Goal: Task Accomplishment & Management: Use online tool/utility

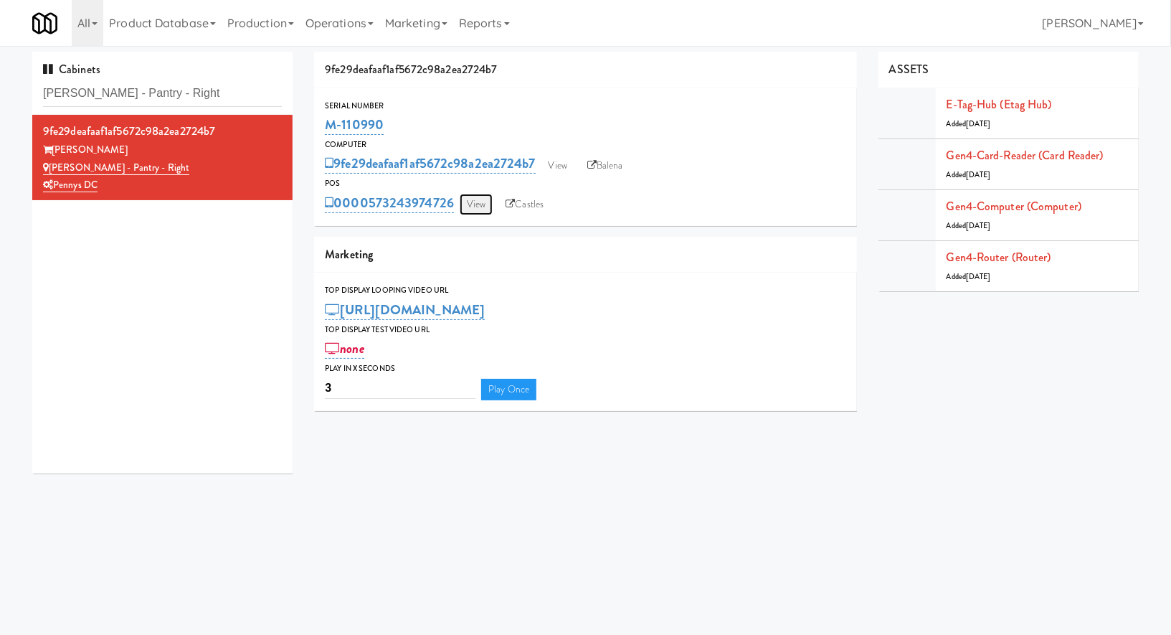
click at [484, 208] on link "View" at bounding box center [476, 205] width 33 height 22
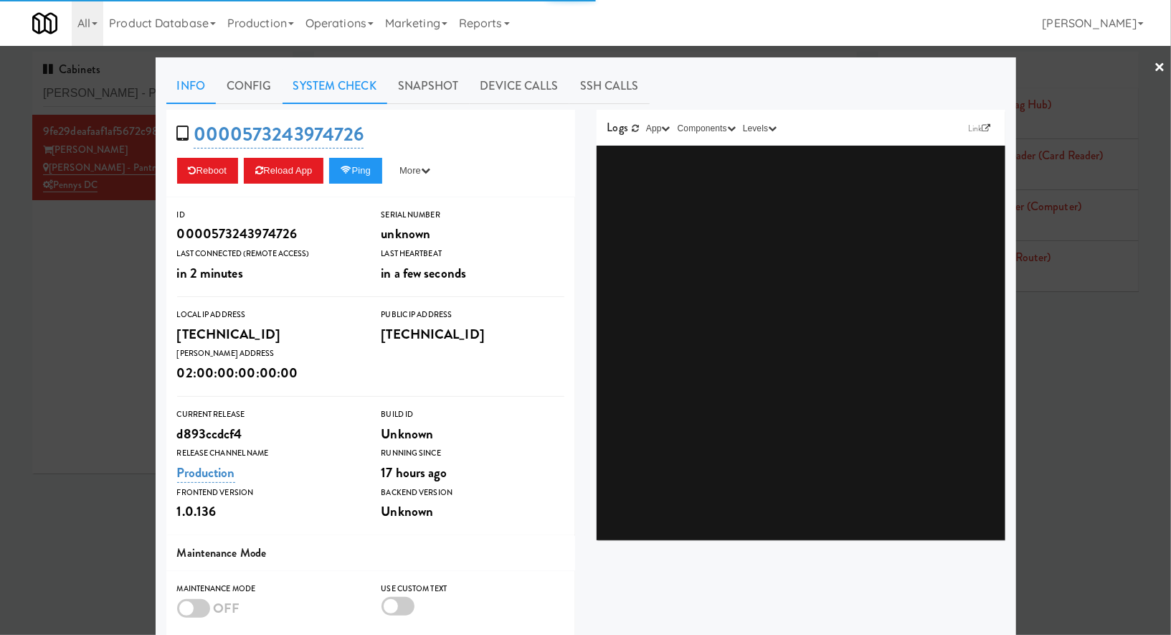
click at [336, 99] on link "System Check" at bounding box center [335, 86] width 105 height 36
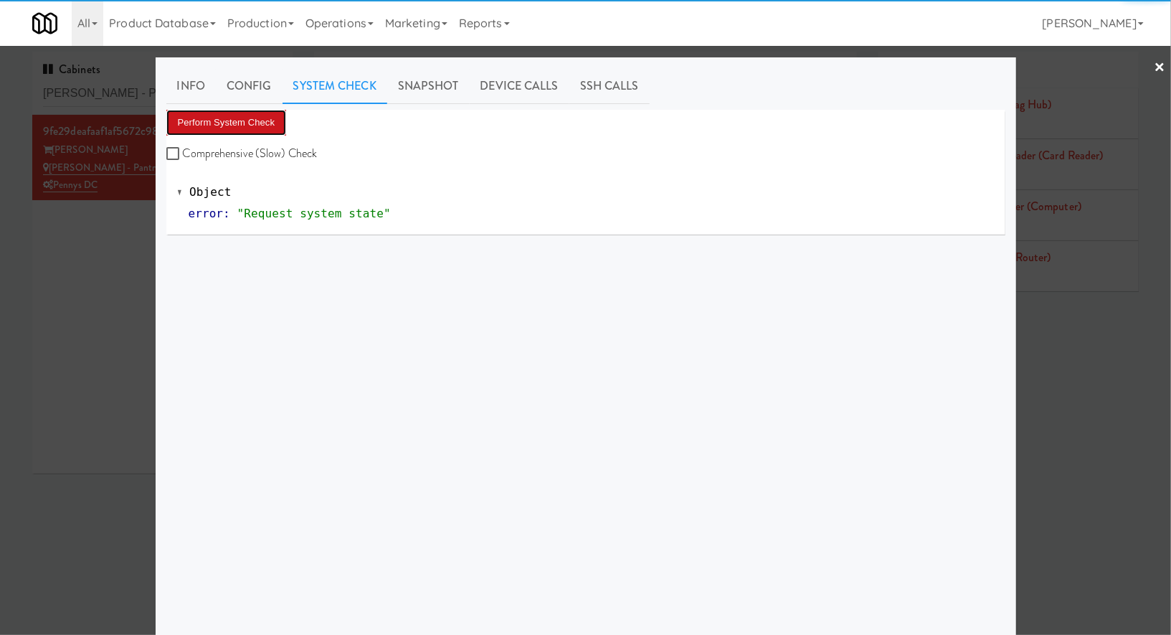
click at [264, 117] on button "Perform System Check" at bounding box center [226, 123] width 120 height 26
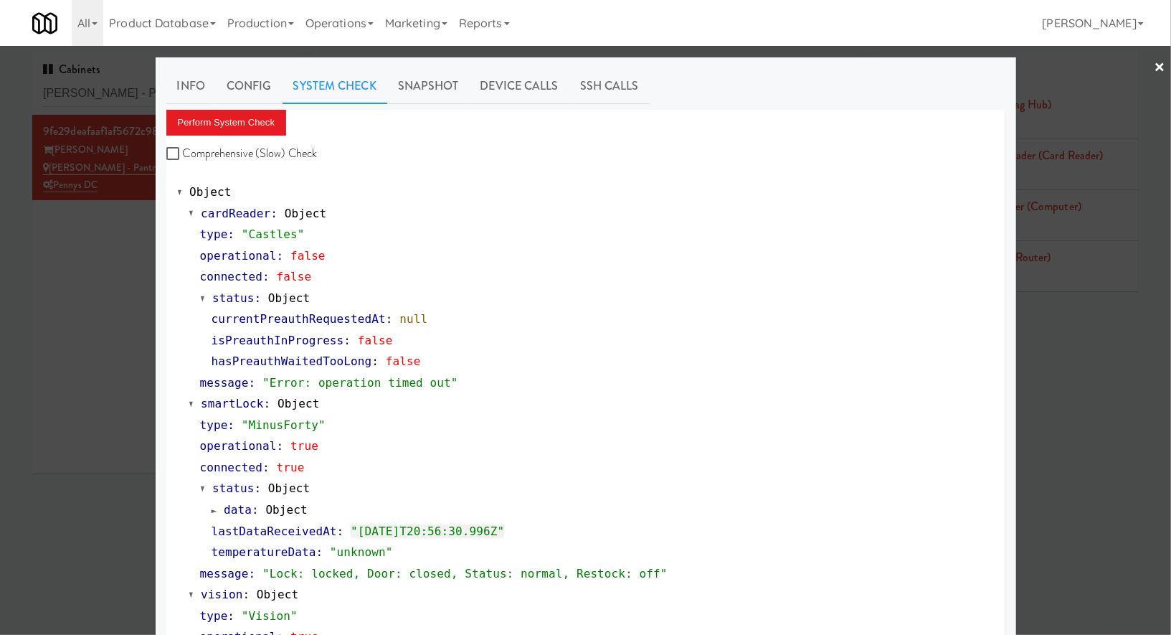
click at [138, 266] on div at bounding box center [585, 317] width 1171 height 635
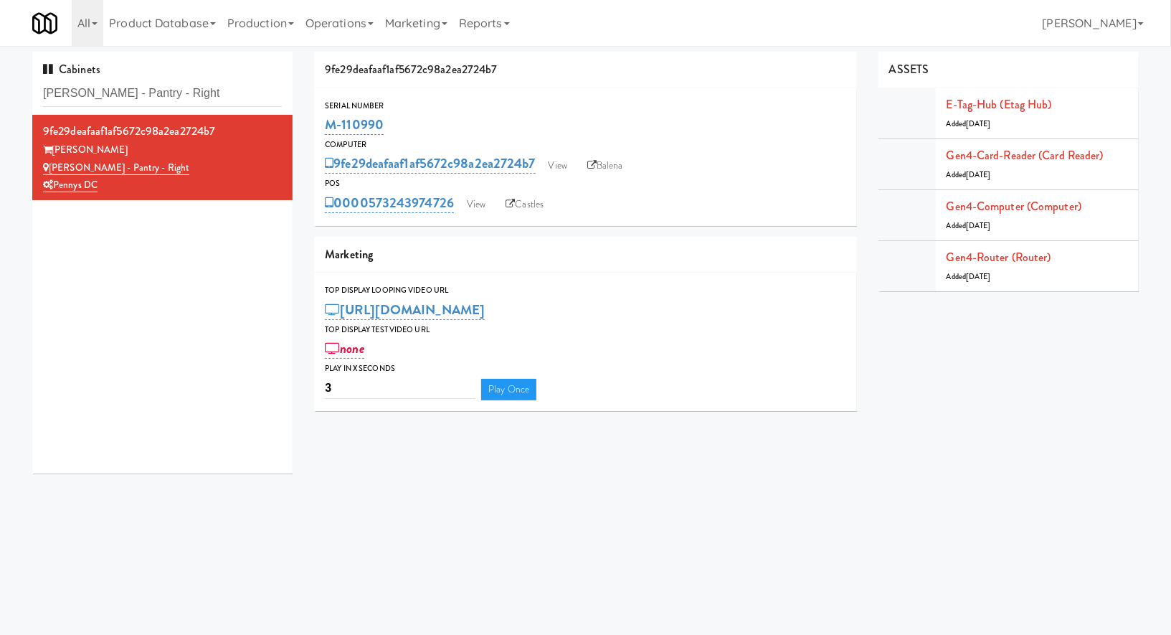
drag, startPoint x: 394, startPoint y: 123, endPoint x: 321, endPoint y: 123, distance: 73.2
click at [321, 126] on div "Serial Number M-110990" at bounding box center [585, 118] width 543 height 39
copy link "M-110990"
click at [196, 95] on input "[PERSON_NAME] - Pantry - Right" at bounding box center [162, 93] width 239 height 27
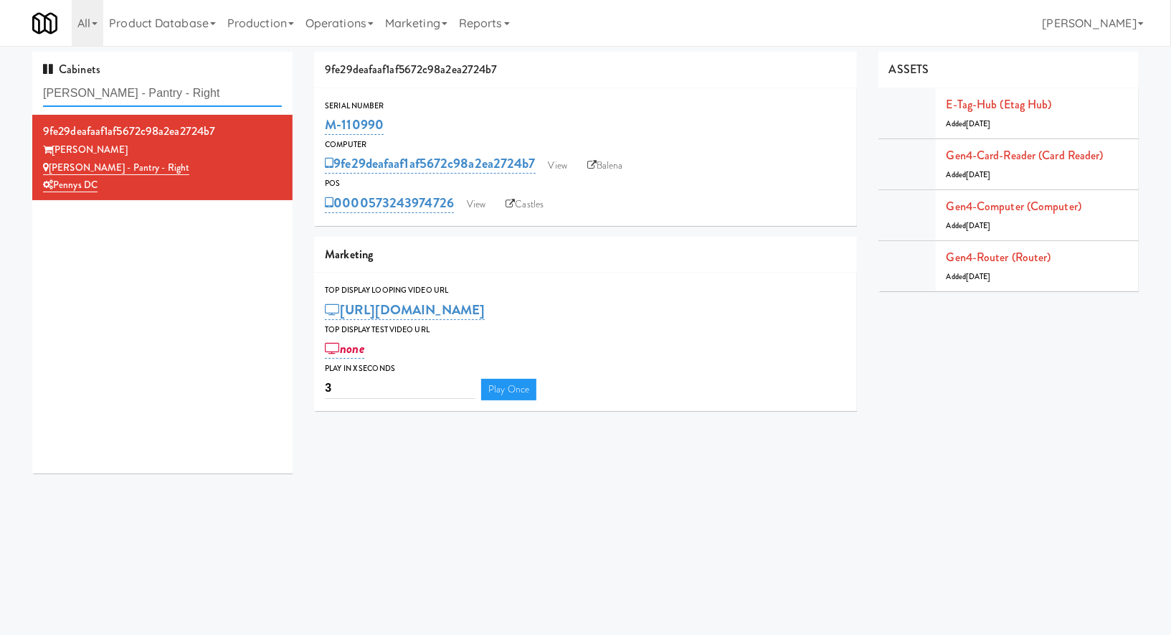
click at [196, 95] on input "[PERSON_NAME] - Pantry - Right" at bounding box center [162, 93] width 239 height 27
paste input "Estate - Cooler - Lef"
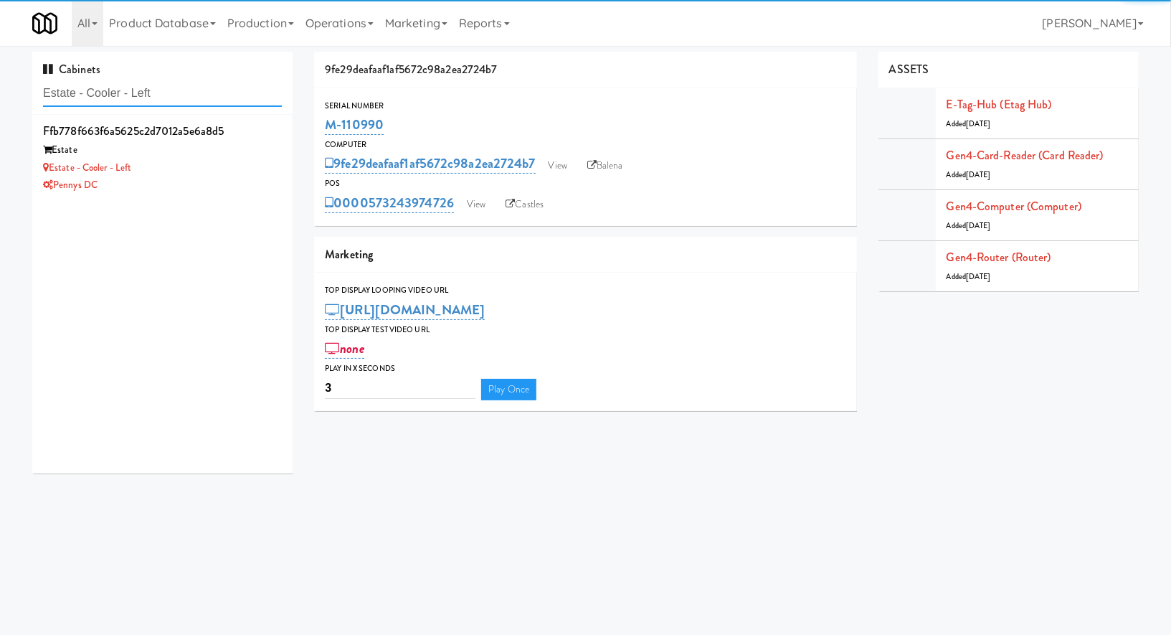
type input "Estate - Cooler - Left"
click at [240, 176] on div "Pennys DC" at bounding box center [162, 185] width 239 height 18
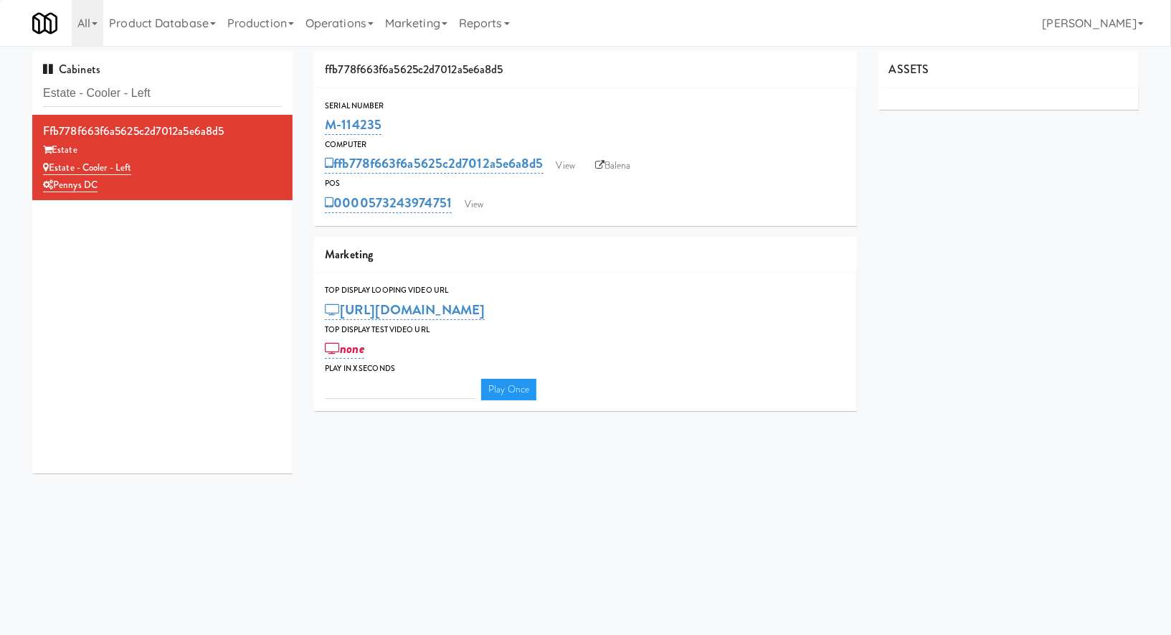
type input "3"
click at [463, 204] on link "View" at bounding box center [474, 205] width 33 height 22
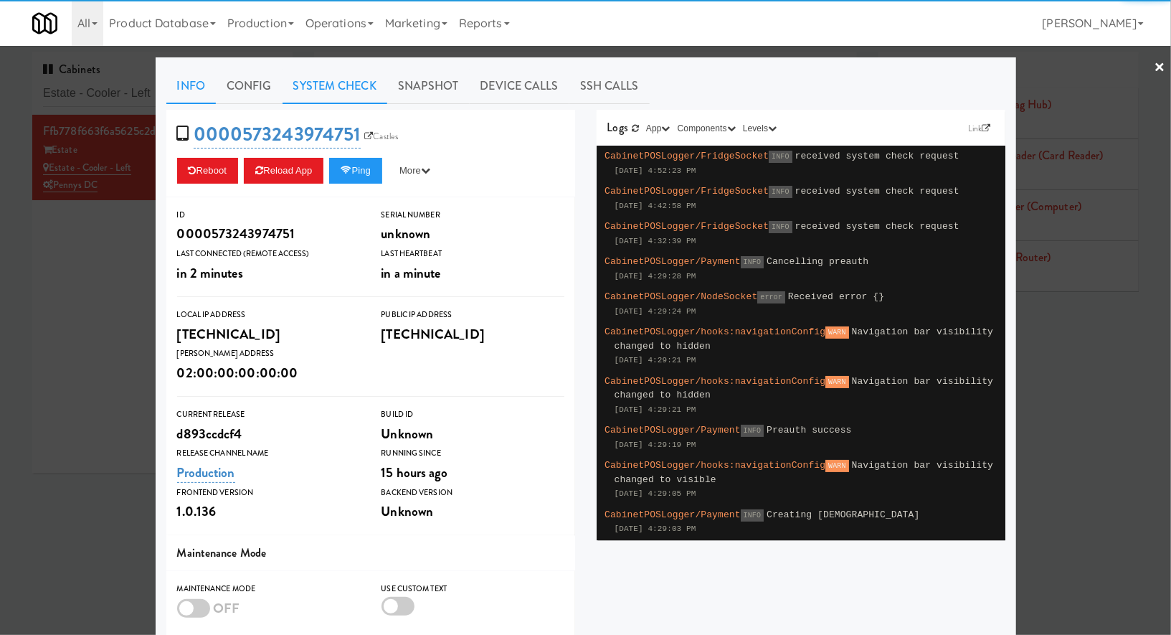
click at [359, 87] on link "System Check" at bounding box center [335, 86] width 105 height 36
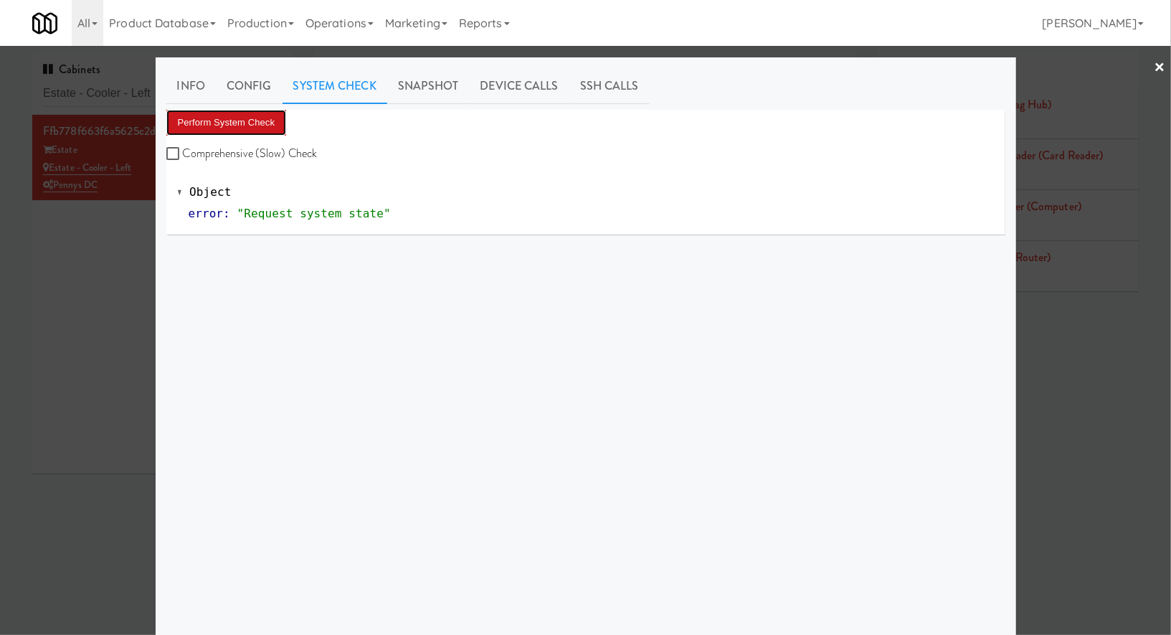
click at [261, 124] on button "Perform System Check" at bounding box center [226, 123] width 120 height 26
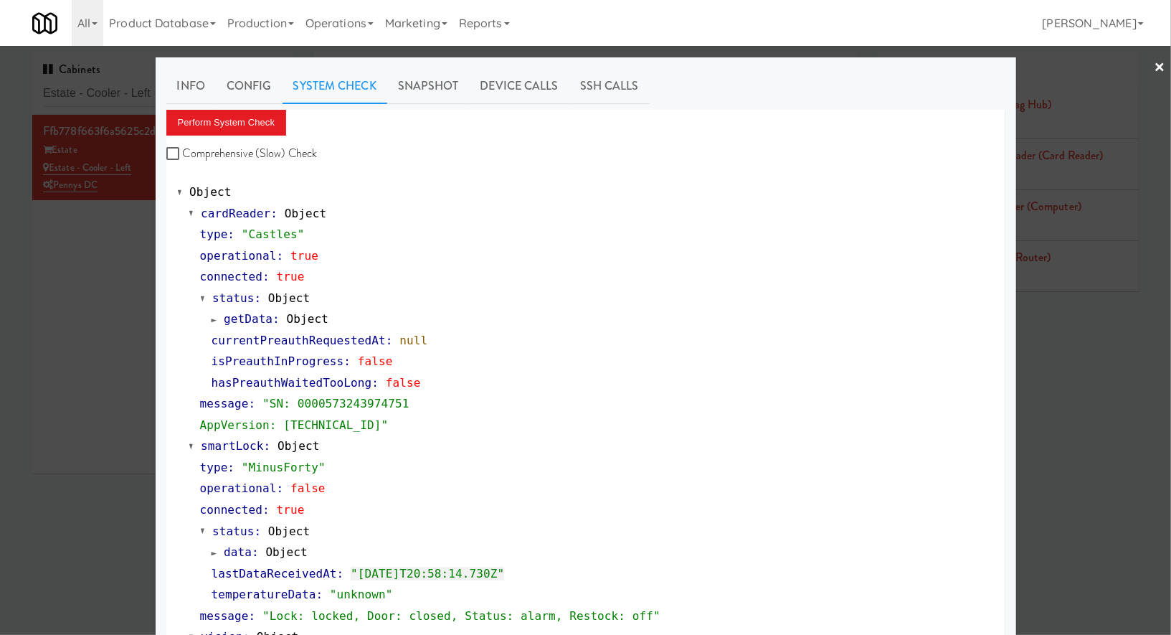
click at [108, 94] on div at bounding box center [585, 317] width 1171 height 635
click at [108, 94] on input "Estate - Cooler - Left" at bounding box center [162, 93] width 239 height 27
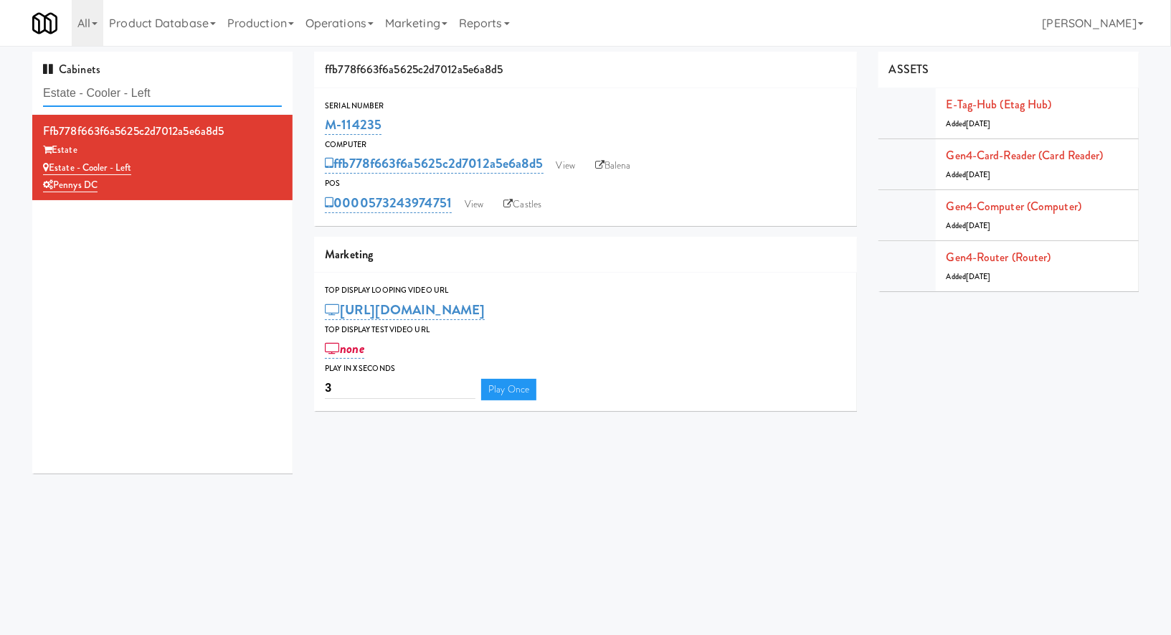
click at [108, 94] on input "Estate - Cooler - Left" at bounding box center [162, 93] width 239 height 27
paste input "215 Lake - Left - [GEOGRAPHIC_DATA]"
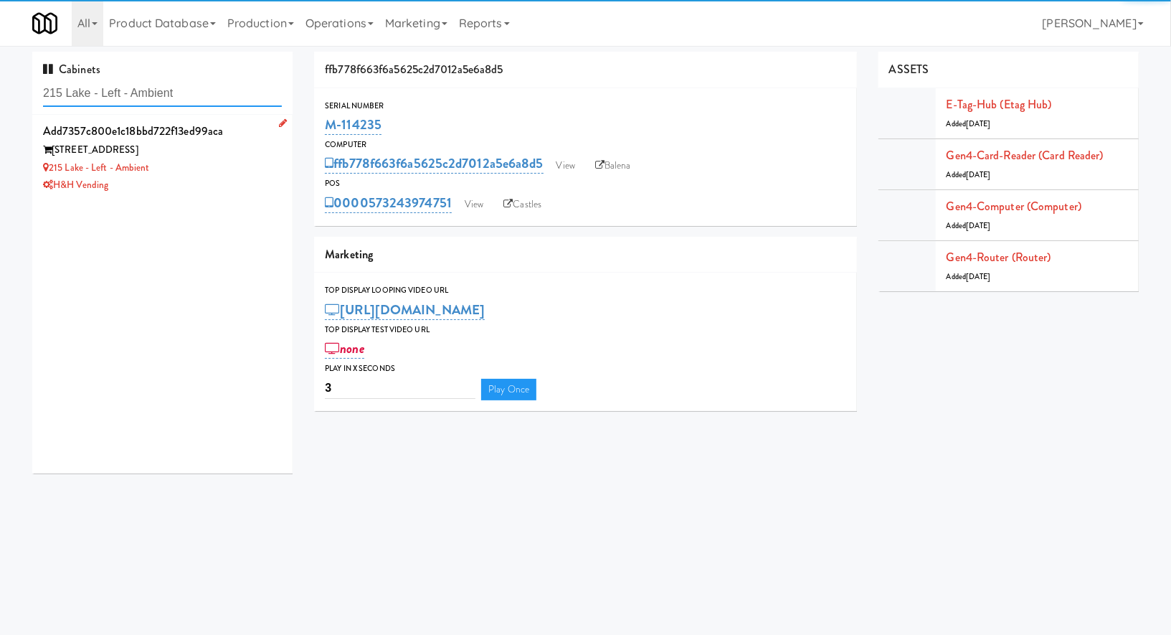
type input "215 Lake - Left - Ambient"
click at [204, 185] on div "H&H Vending" at bounding box center [162, 185] width 239 height 18
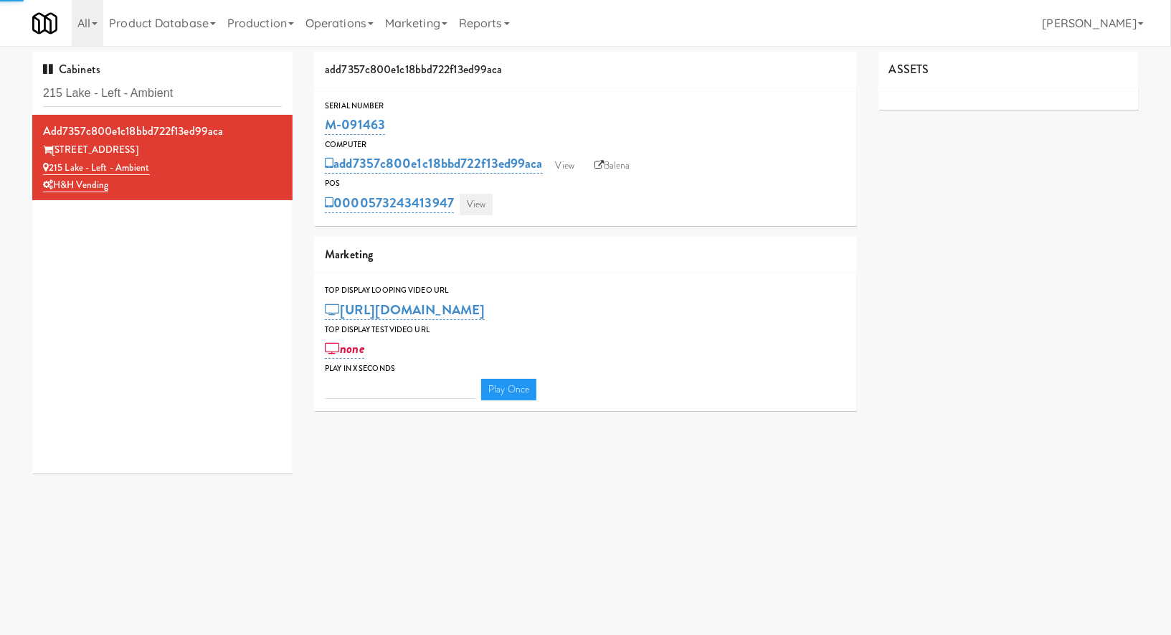
type input "3"
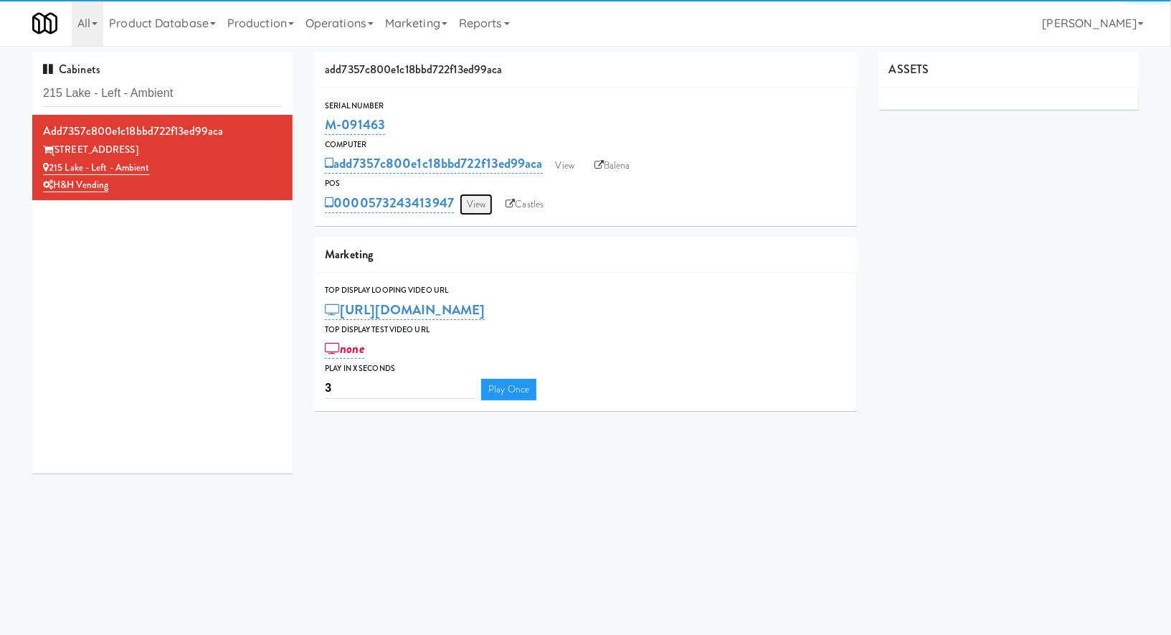
click at [482, 198] on link "View" at bounding box center [476, 205] width 33 height 22
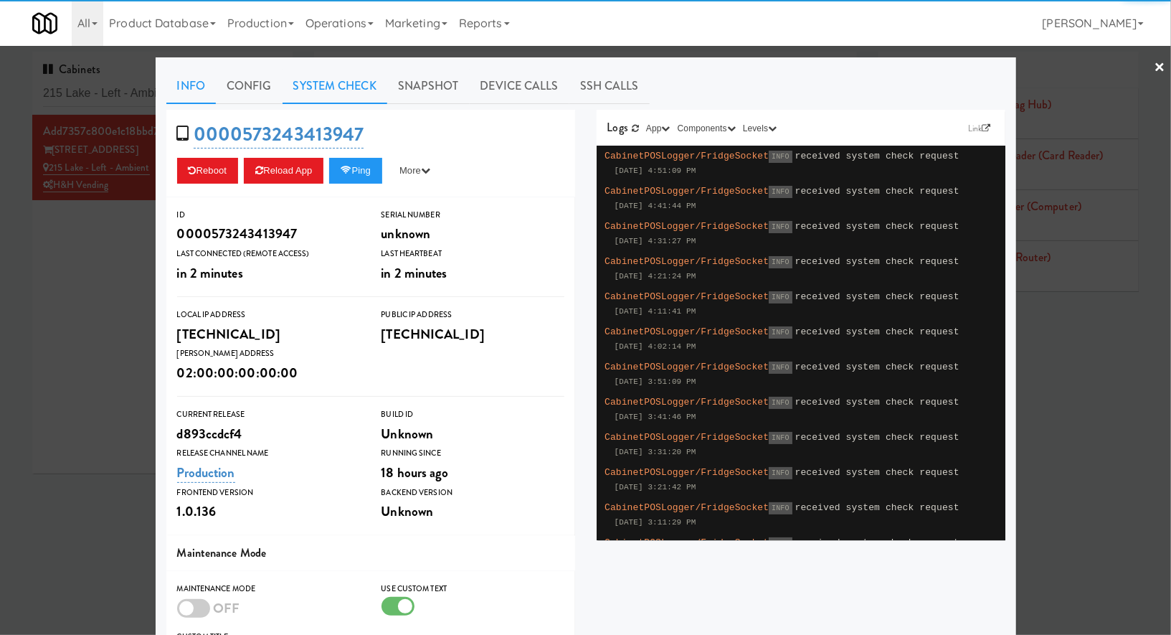
click at [368, 91] on link "System Check" at bounding box center [335, 86] width 105 height 36
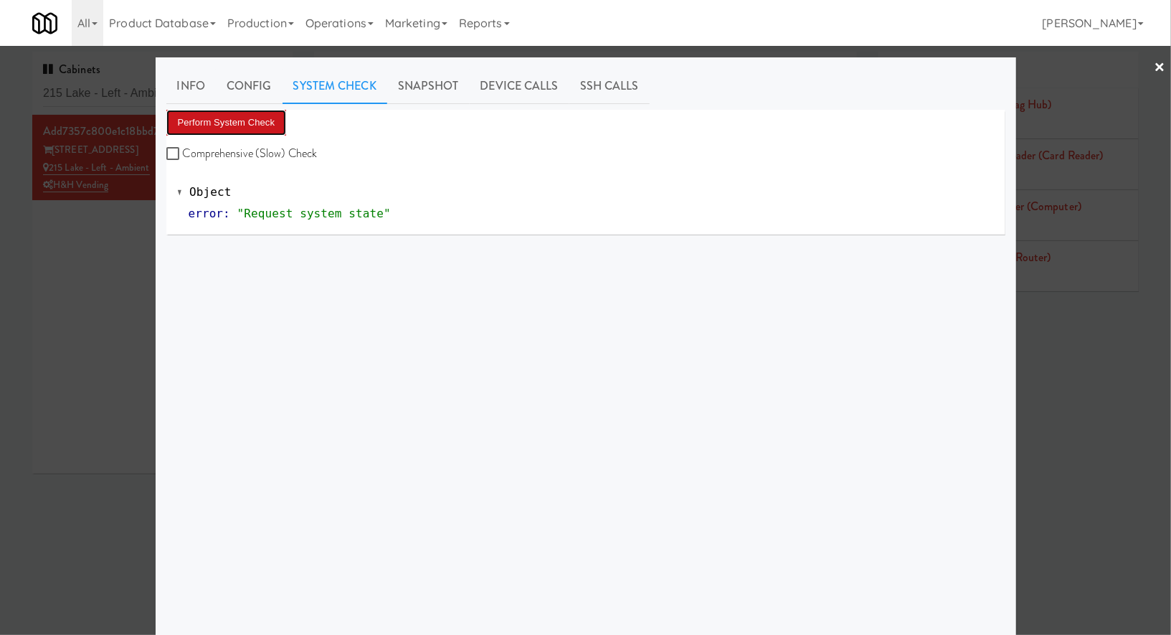
click at [279, 127] on button "Perform System Check" at bounding box center [226, 123] width 120 height 26
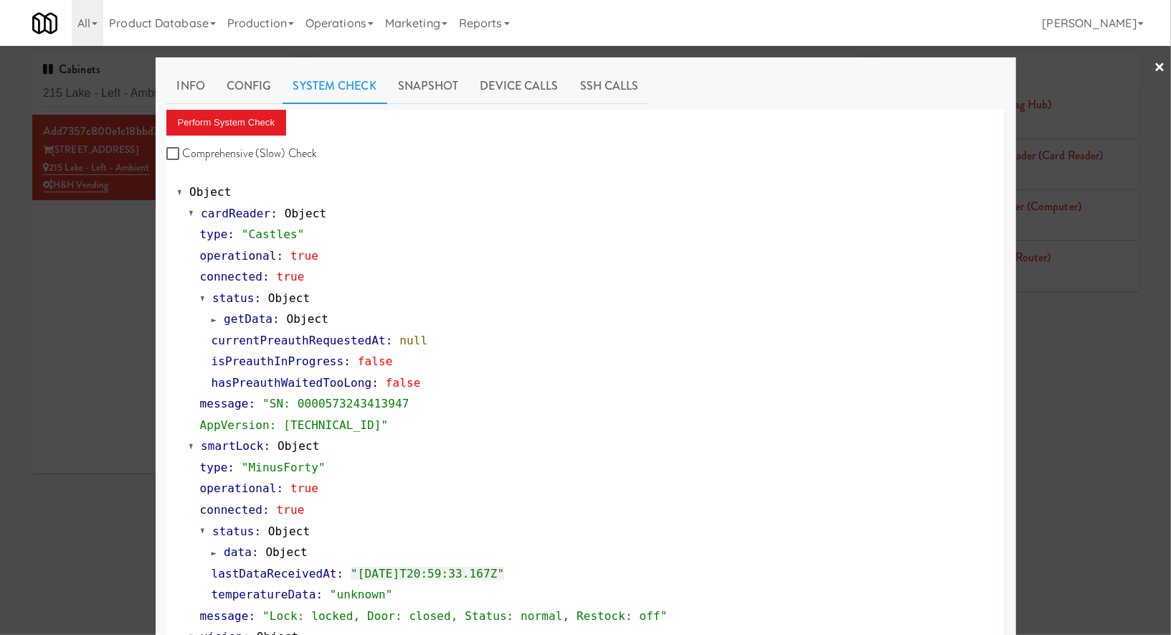
click at [113, 243] on div at bounding box center [585, 317] width 1171 height 635
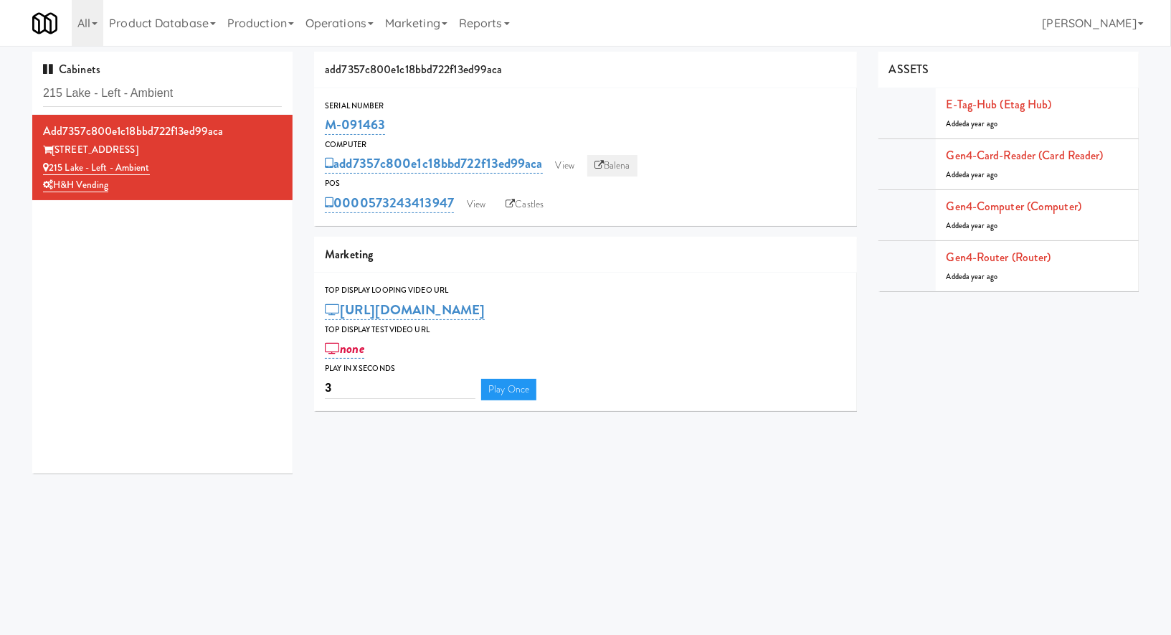
click at [617, 171] on link "Balena" at bounding box center [612, 166] width 50 height 22
click at [477, 210] on link "View" at bounding box center [476, 205] width 33 height 22
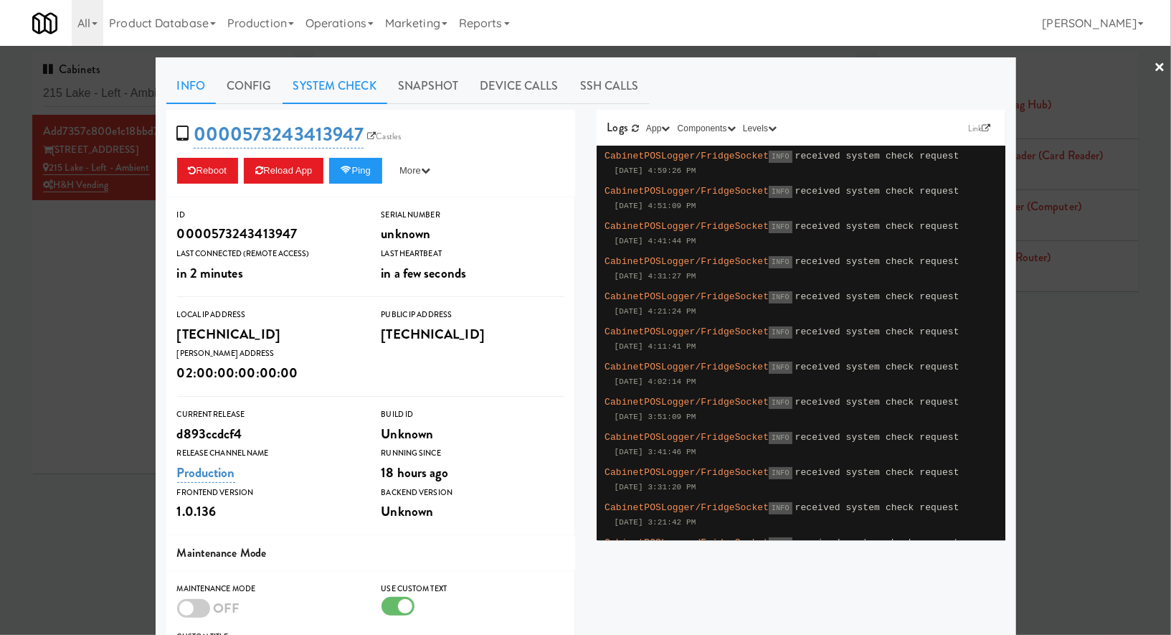
click at [330, 83] on link "System Check" at bounding box center [335, 86] width 105 height 36
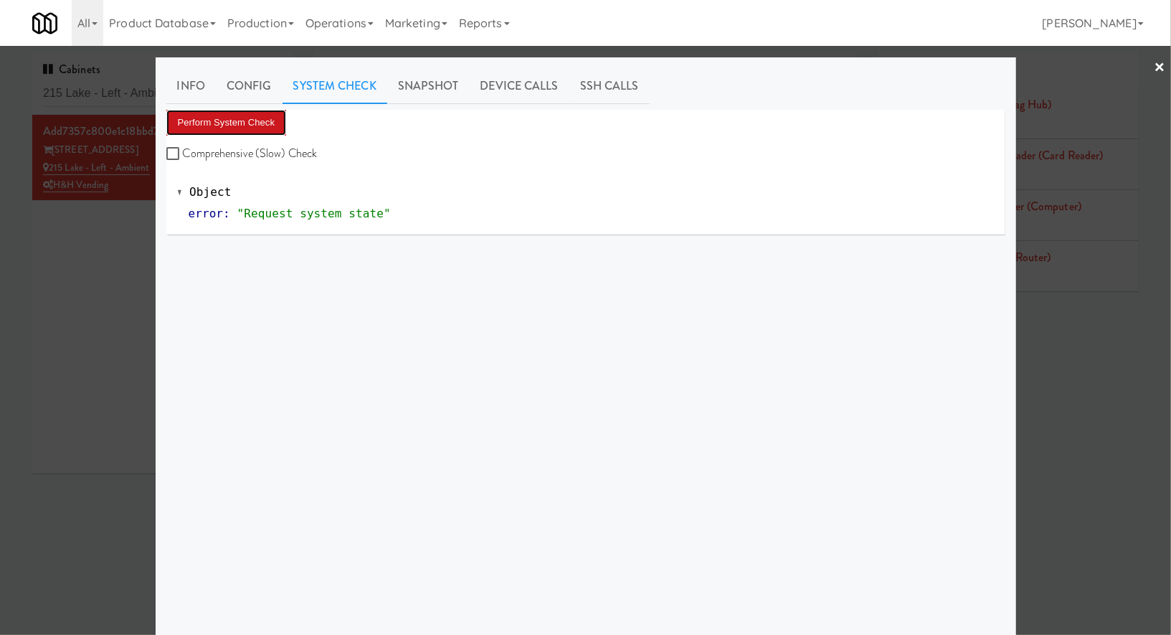
click at [265, 131] on button "Perform System Check" at bounding box center [226, 123] width 120 height 26
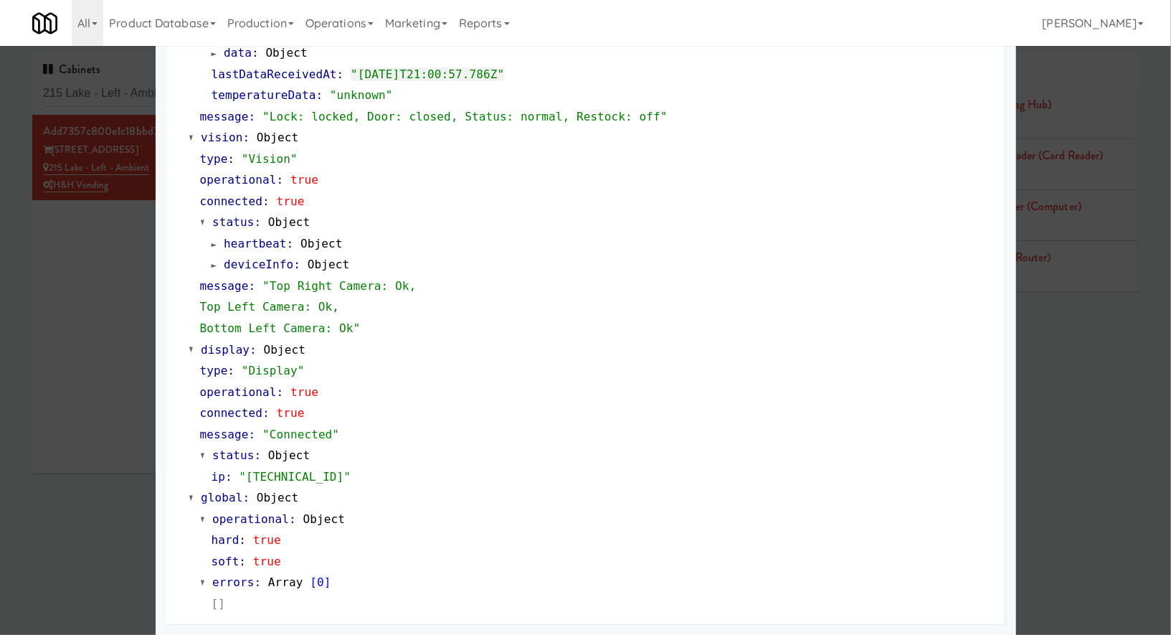
scroll to position [67, 0]
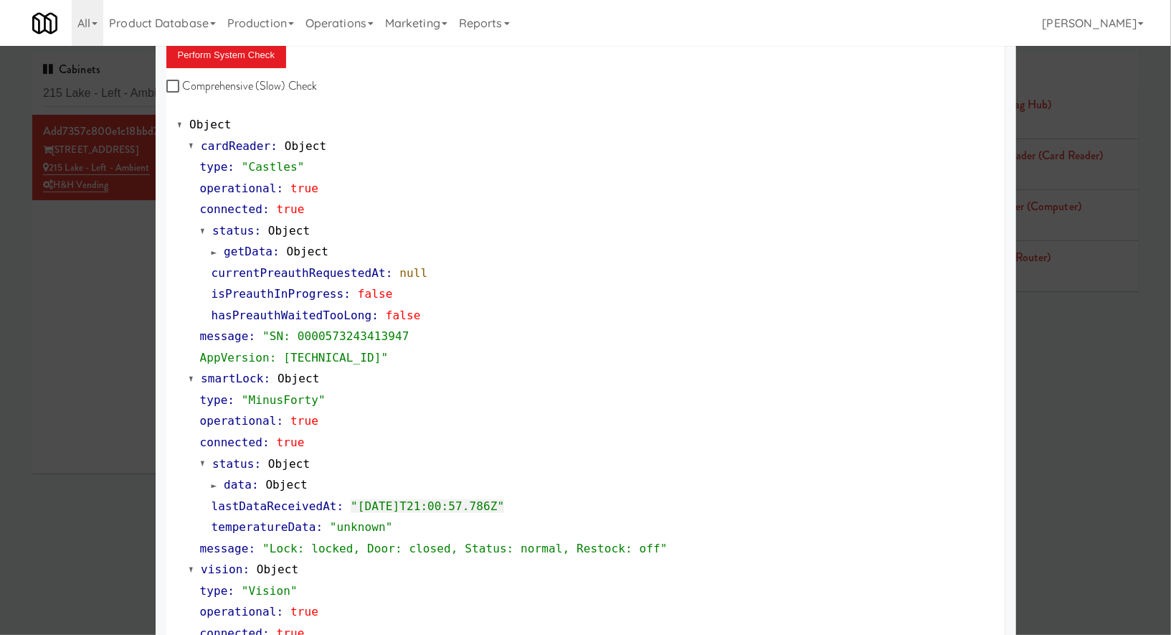
click at [120, 89] on div at bounding box center [585, 317] width 1171 height 635
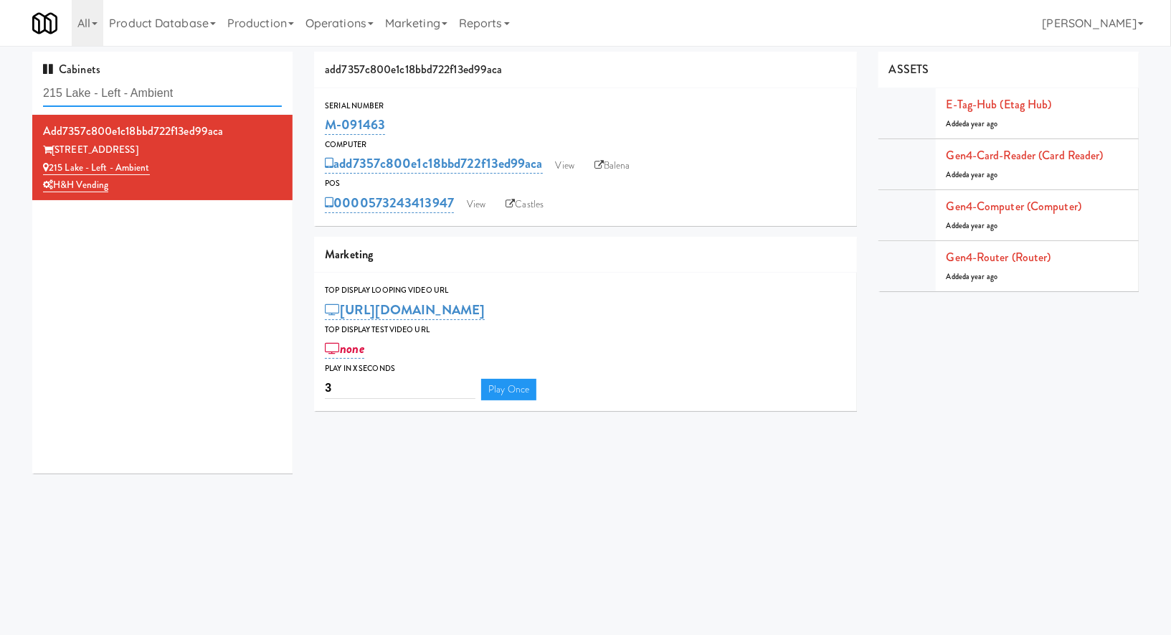
click at [120, 89] on input "215 Lake - Left - Ambient" at bounding box center [162, 93] width 239 height 27
paste input "Flats at [GEOGRAPHIC_DATA]"
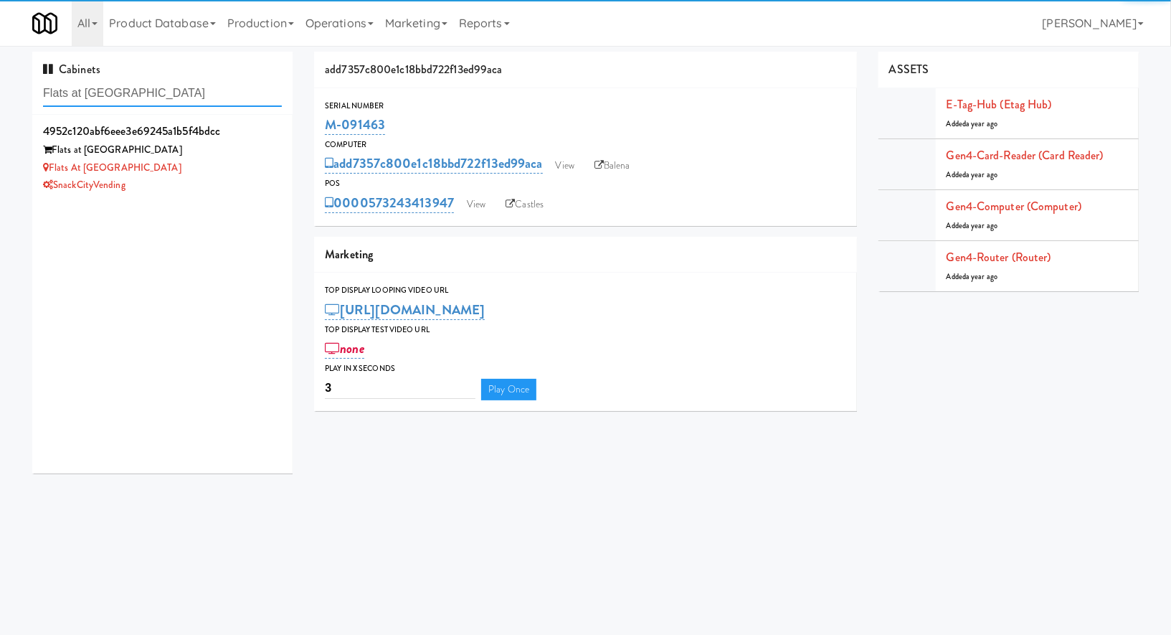
type input "Flats at [GEOGRAPHIC_DATA]"
click at [225, 174] on div "Flats at [GEOGRAPHIC_DATA]" at bounding box center [162, 168] width 239 height 18
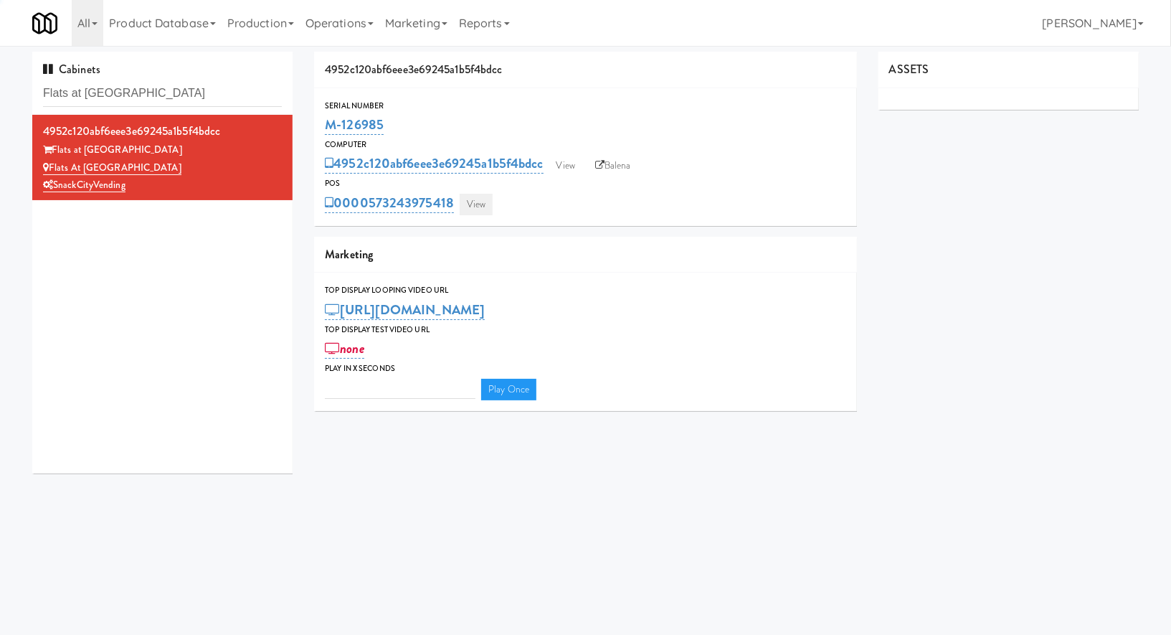
type input "3"
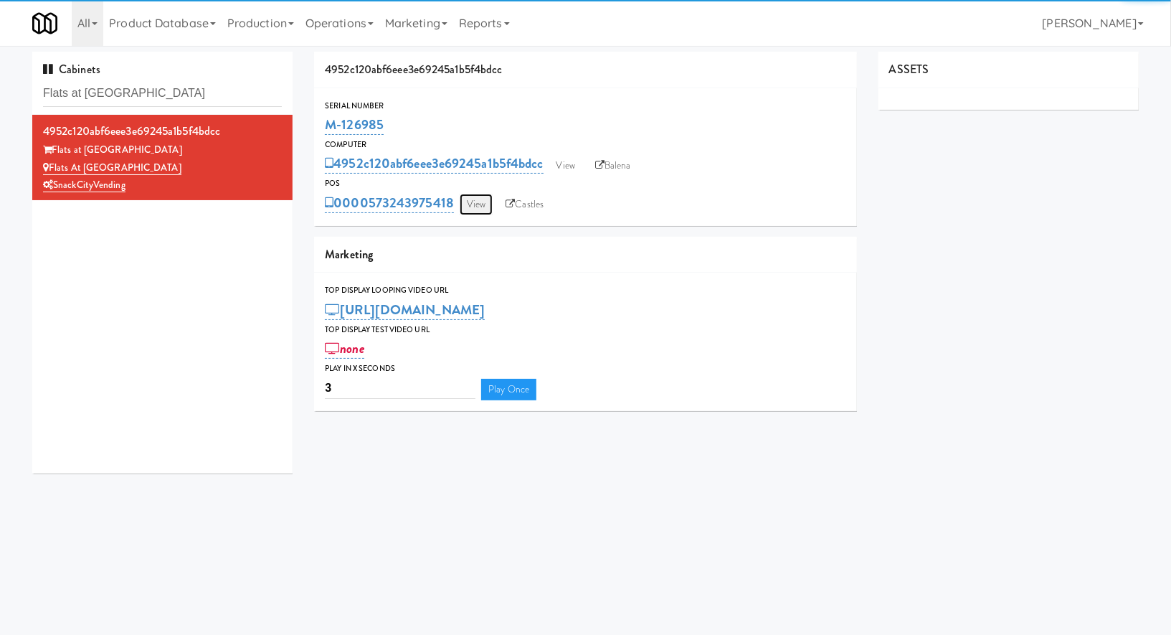
click at [471, 195] on link "View" at bounding box center [476, 205] width 33 height 22
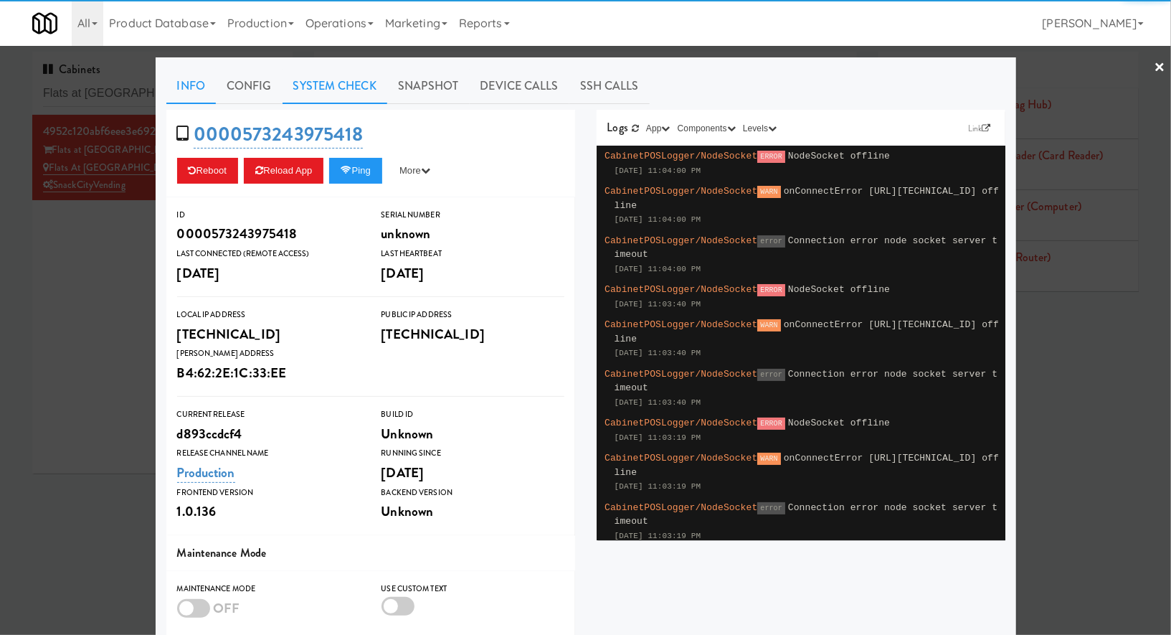
click at [357, 82] on link "System Check" at bounding box center [335, 86] width 105 height 36
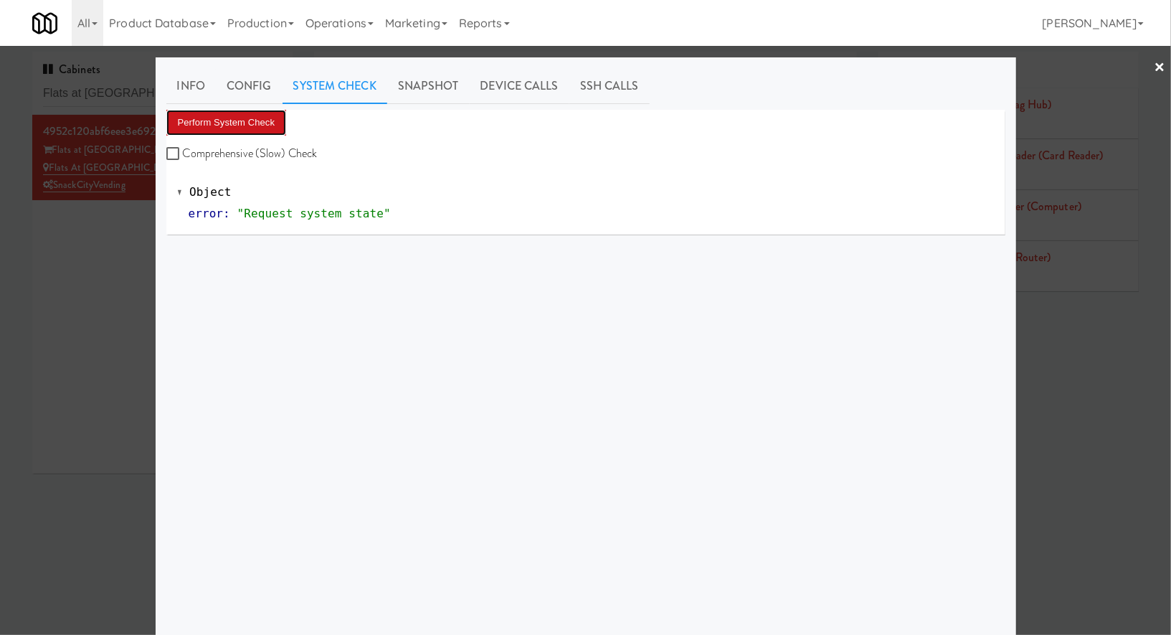
click at [257, 128] on button "Perform System Check" at bounding box center [226, 123] width 120 height 26
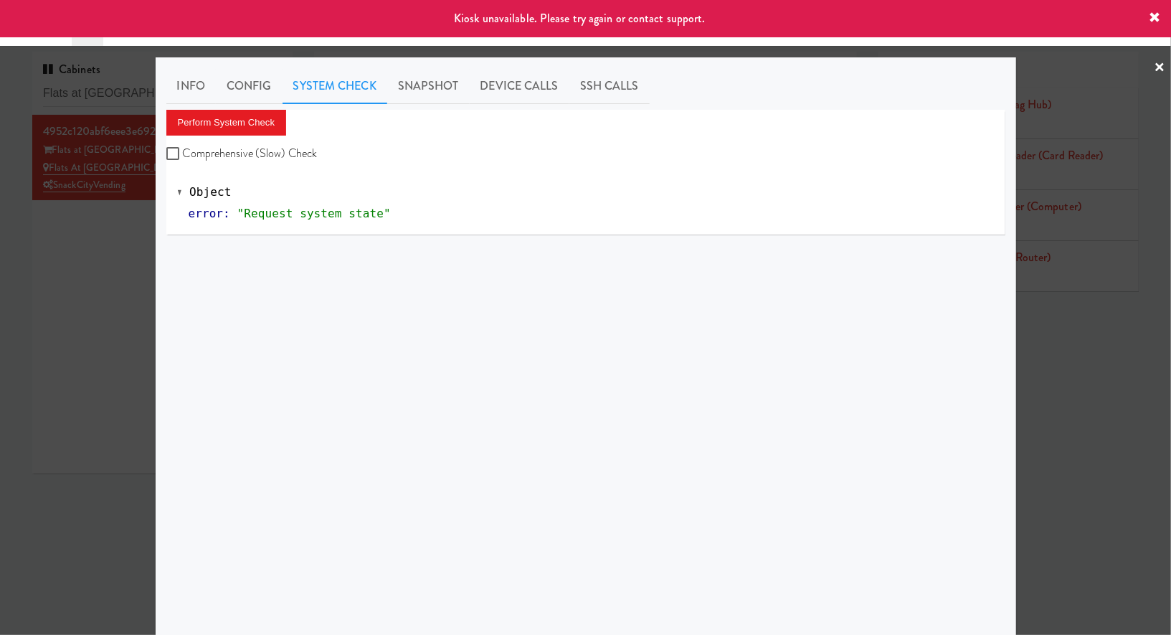
click at [137, 247] on div at bounding box center [585, 317] width 1171 height 635
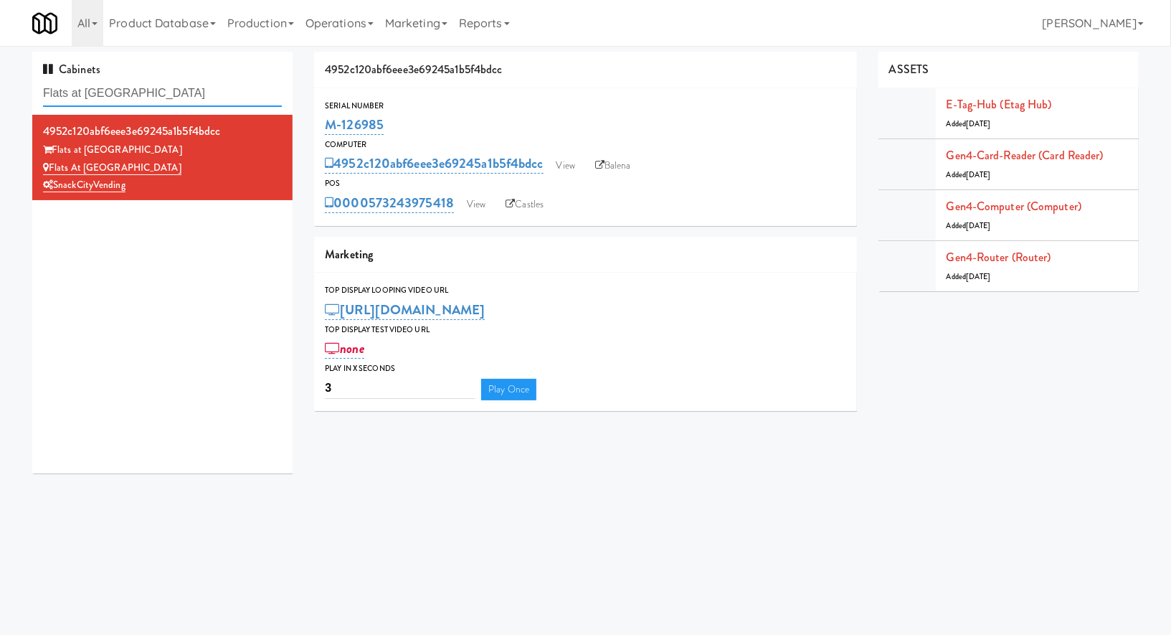
click at [199, 93] on input "Flats at [GEOGRAPHIC_DATA]" at bounding box center [162, 93] width 239 height 27
paste input "640 N [PERSON_NAME] - Left -"
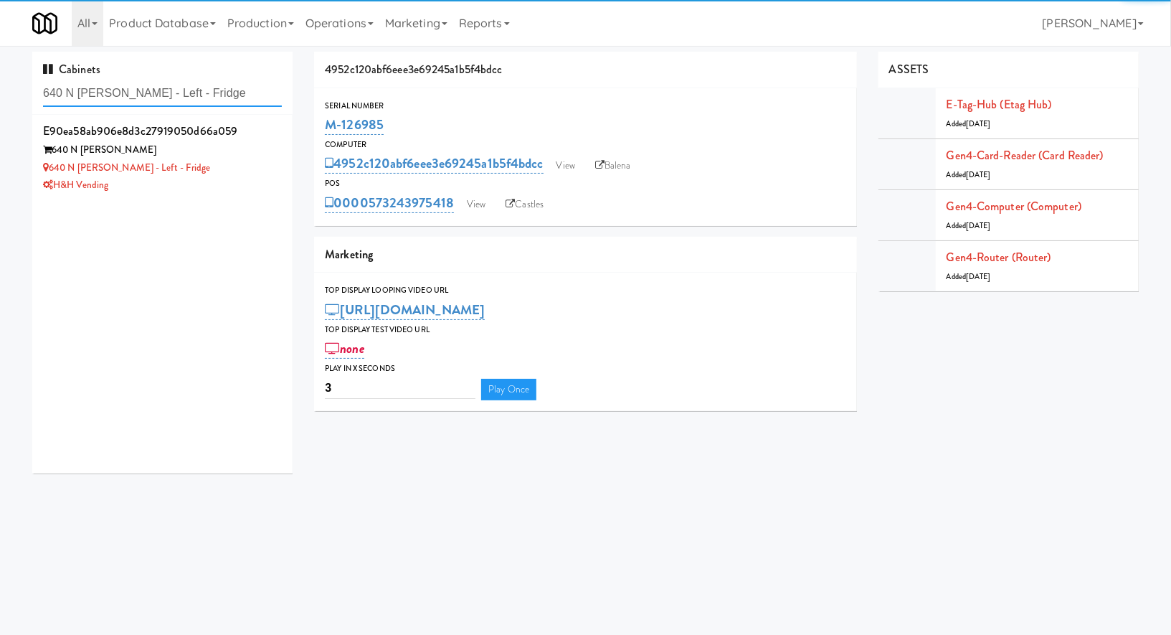
type input "640 N [PERSON_NAME] - Left - Fridge"
click at [253, 153] on div "640 N [PERSON_NAME]" at bounding box center [162, 150] width 239 height 18
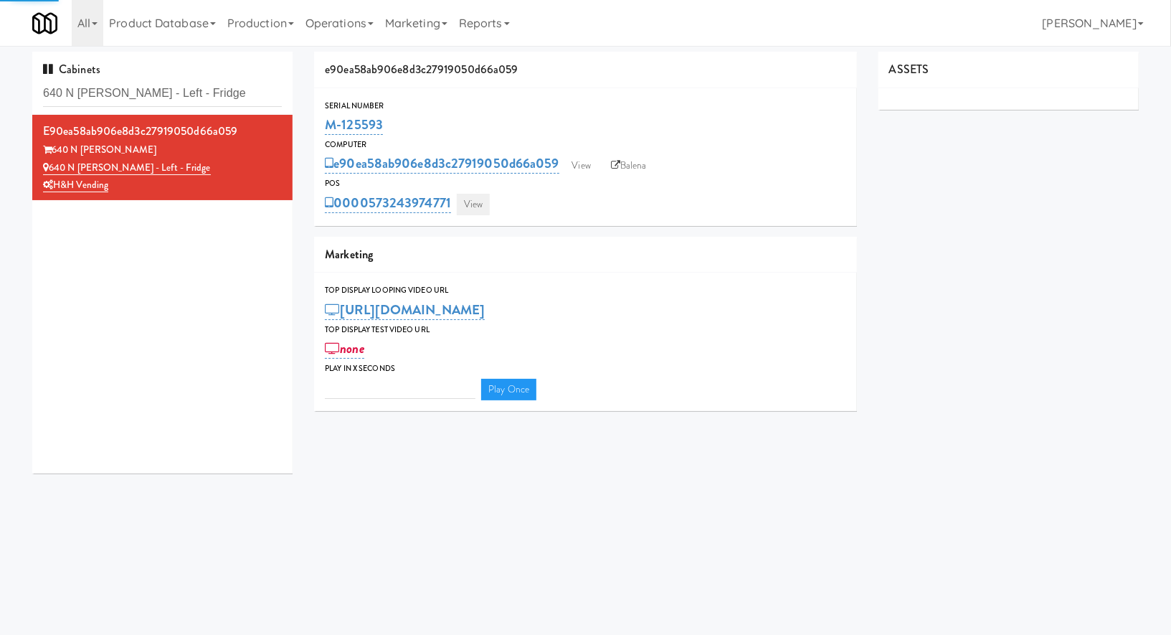
type input "3"
click at [468, 201] on link "View" at bounding box center [473, 205] width 33 height 22
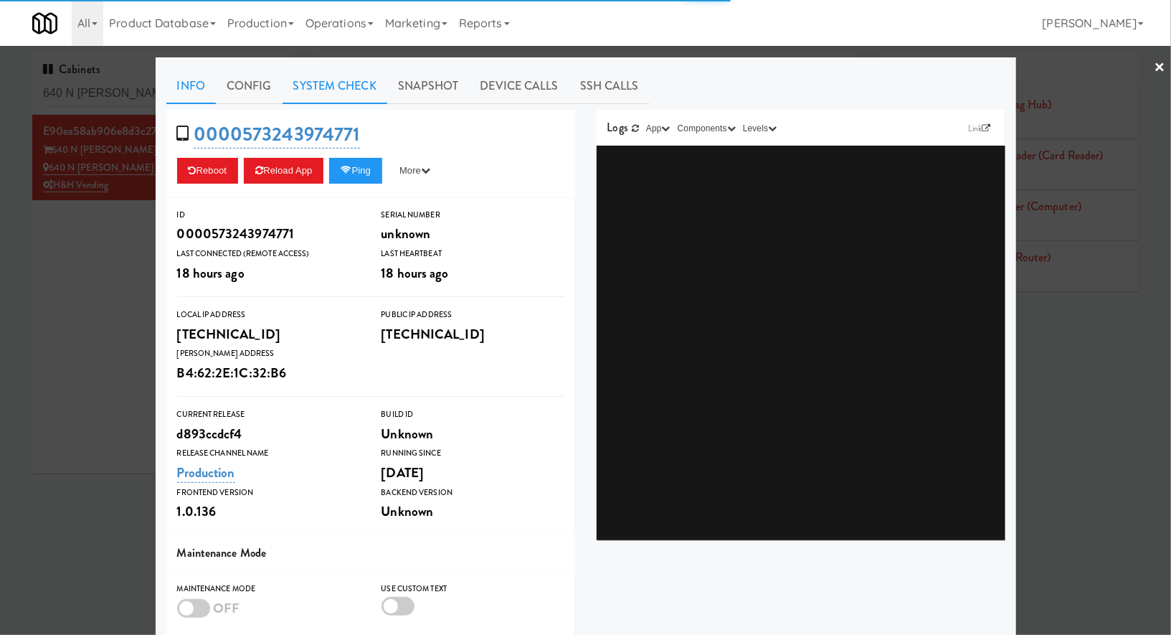
click at [366, 89] on link "System Check" at bounding box center [335, 86] width 105 height 36
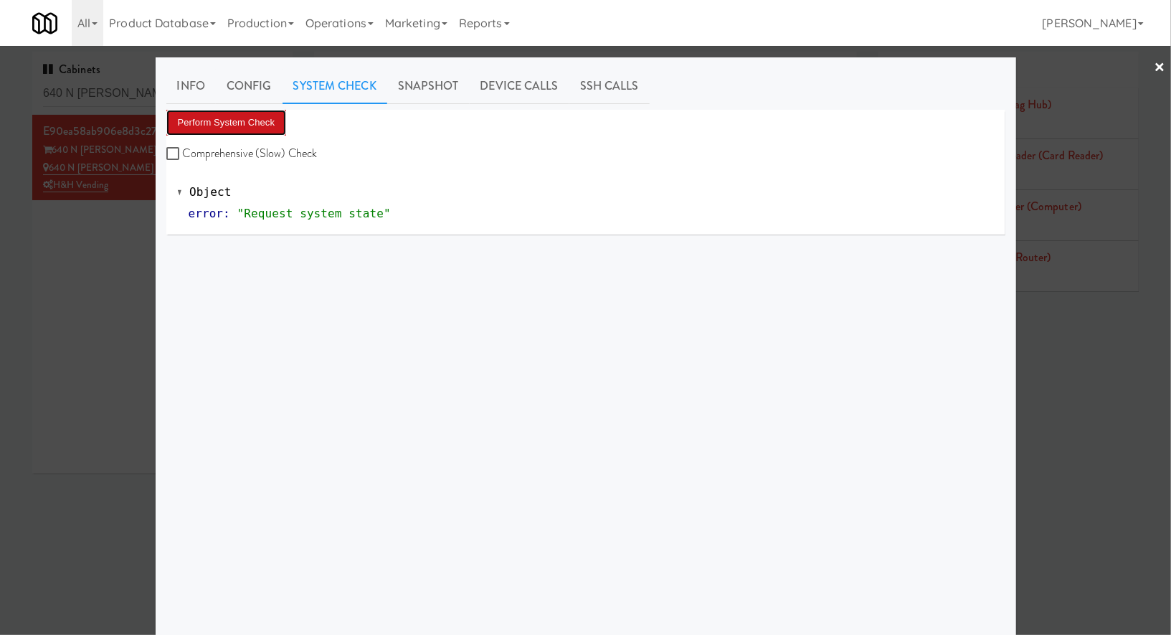
click at [247, 123] on button "Perform System Check" at bounding box center [226, 123] width 120 height 26
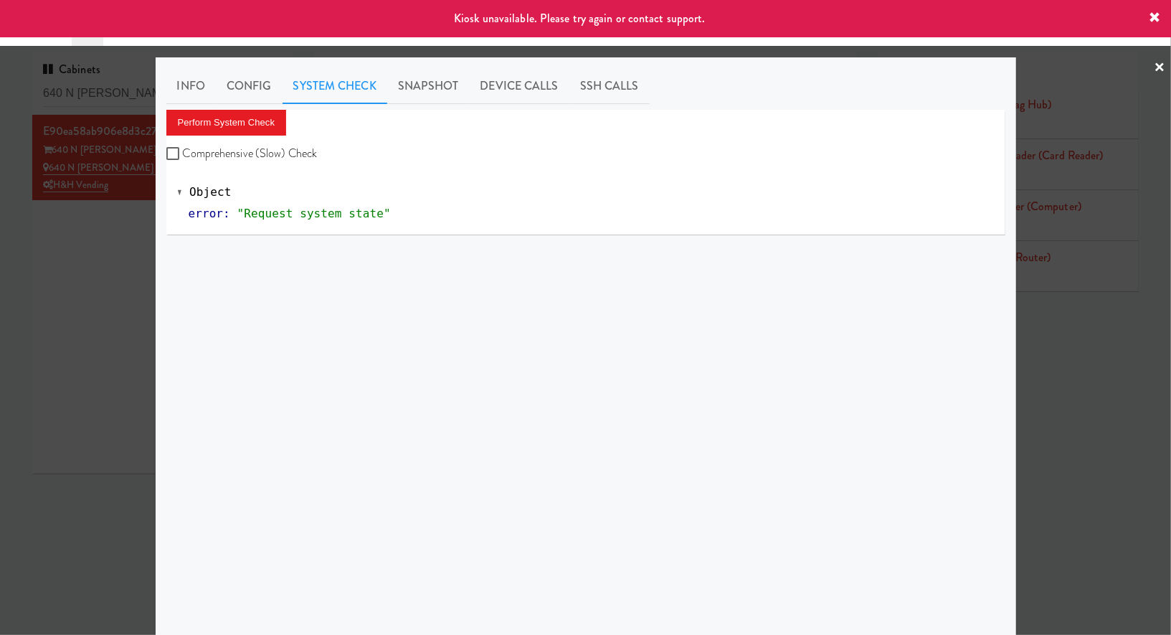
click at [113, 249] on div at bounding box center [585, 317] width 1171 height 635
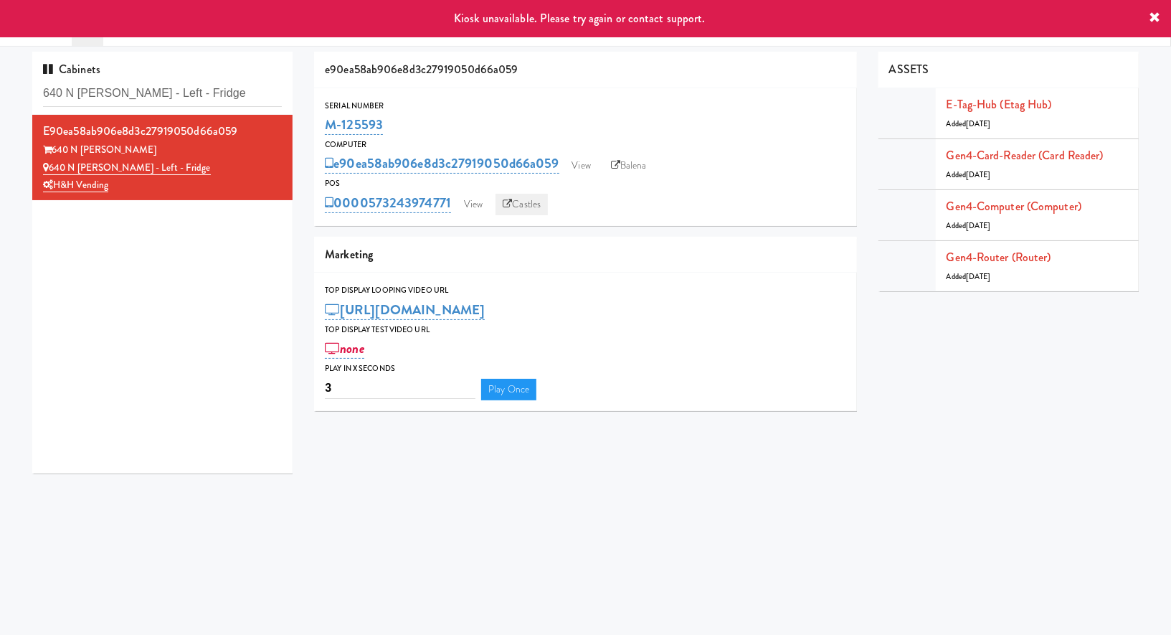
click at [524, 202] on link "Castles" at bounding box center [522, 205] width 52 height 22
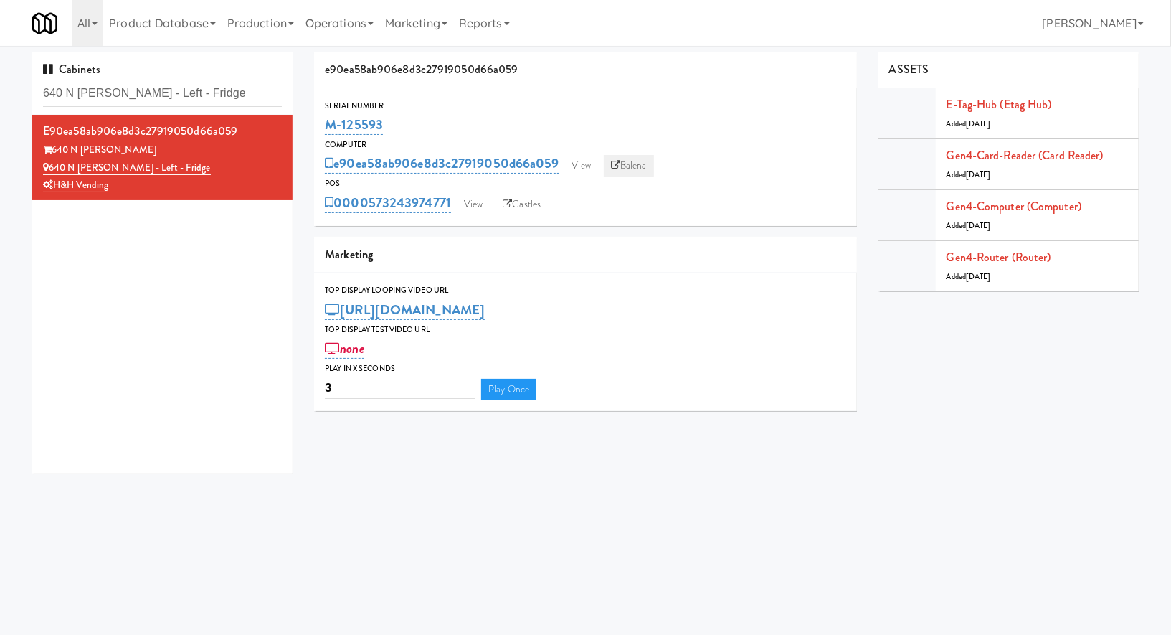
click at [614, 161] on icon at bounding box center [615, 165] width 9 height 9
click at [478, 198] on link "View" at bounding box center [473, 205] width 33 height 22
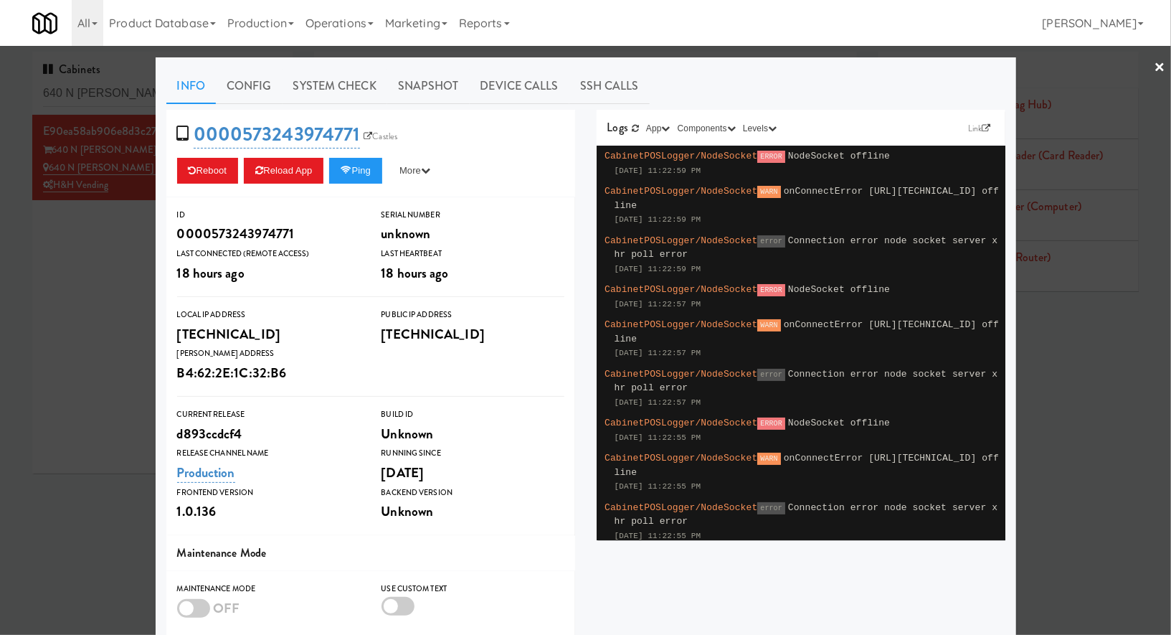
click at [133, 99] on div at bounding box center [585, 317] width 1171 height 635
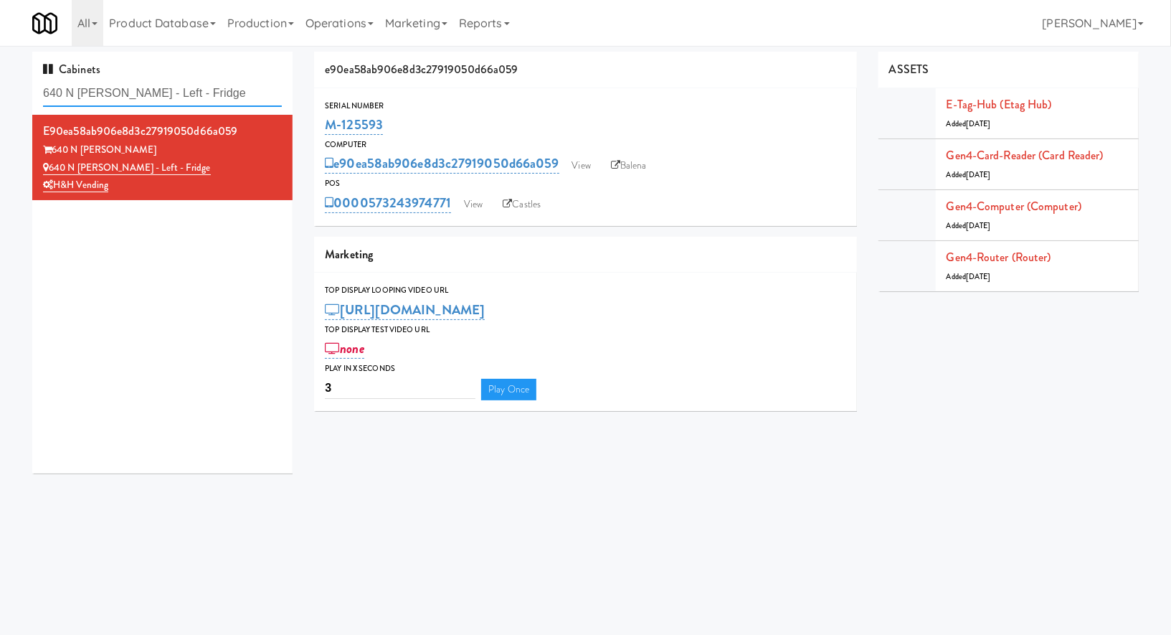
click at [133, 99] on input "640 N [PERSON_NAME] - Left - Fridge" at bounding box center [162, 93] width 239 height 27
paste input "The Jack - Combo - Left"
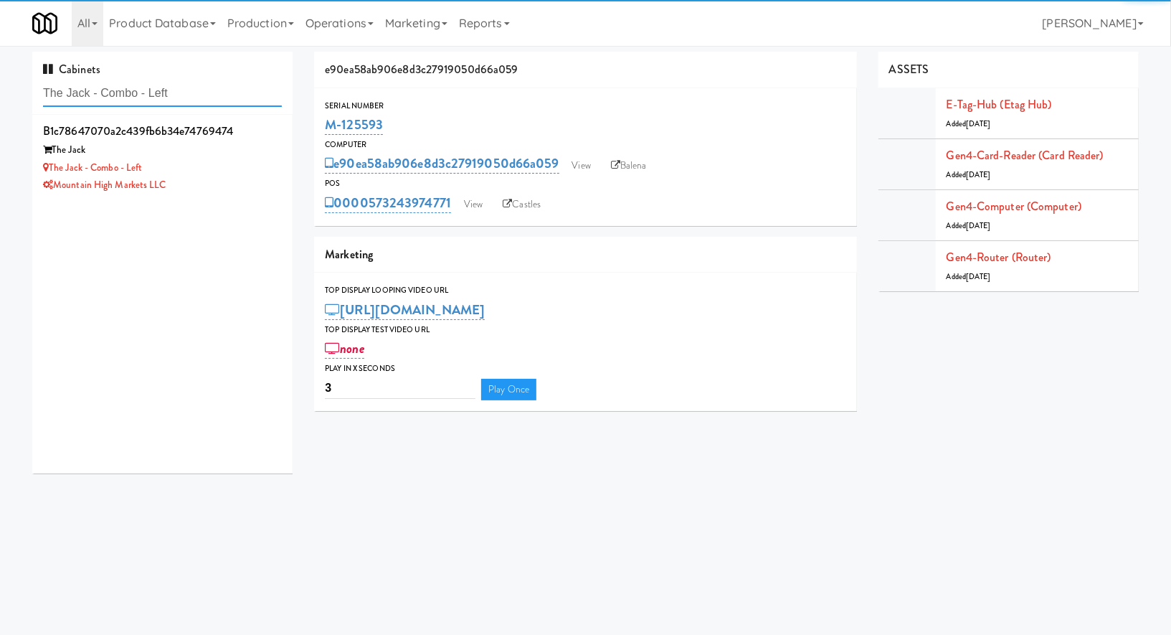
type input "The Jack - Combo - Left"
click at [254, 169] on div "The Jack - Combo - Left" at bounding box center [162, 168] width 239 height 18
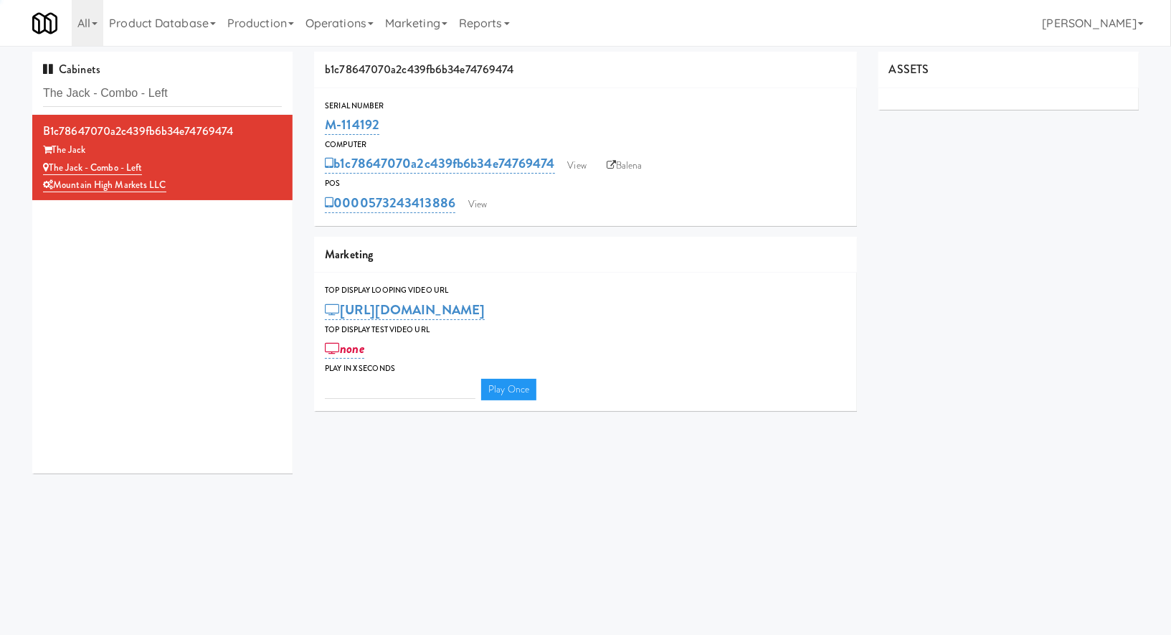
type input "3"
click at [486, 210] on link "View" at bounding box center [477, 205] width 33 height 22
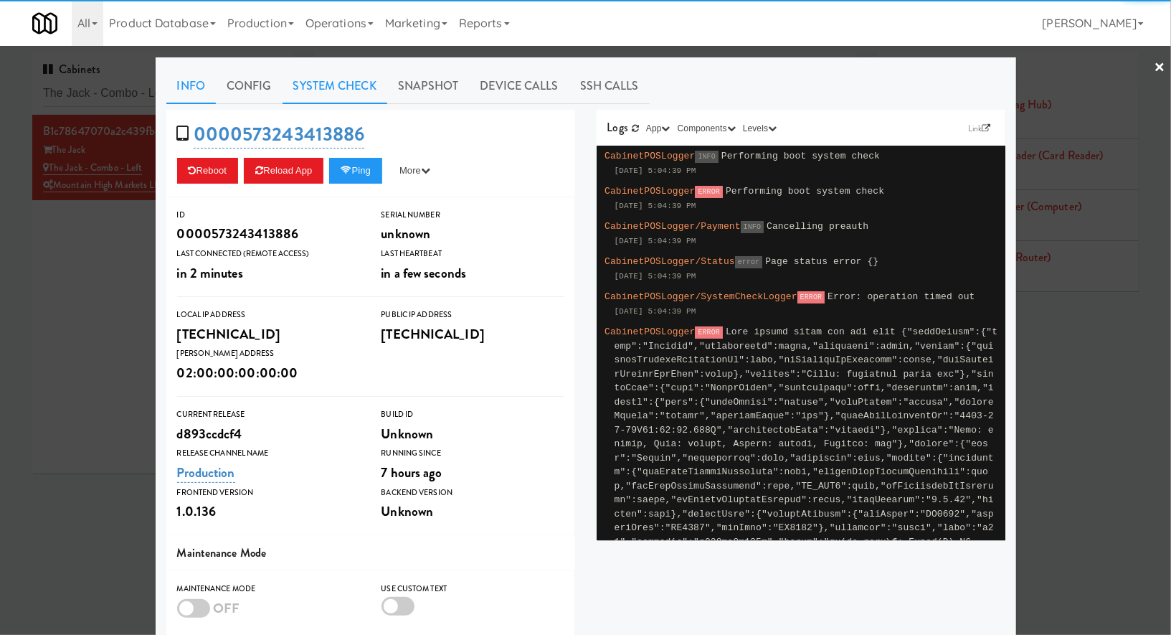
click at [340, 89] on link "System Check" at bounding box center [335, 86] width 105 height 36
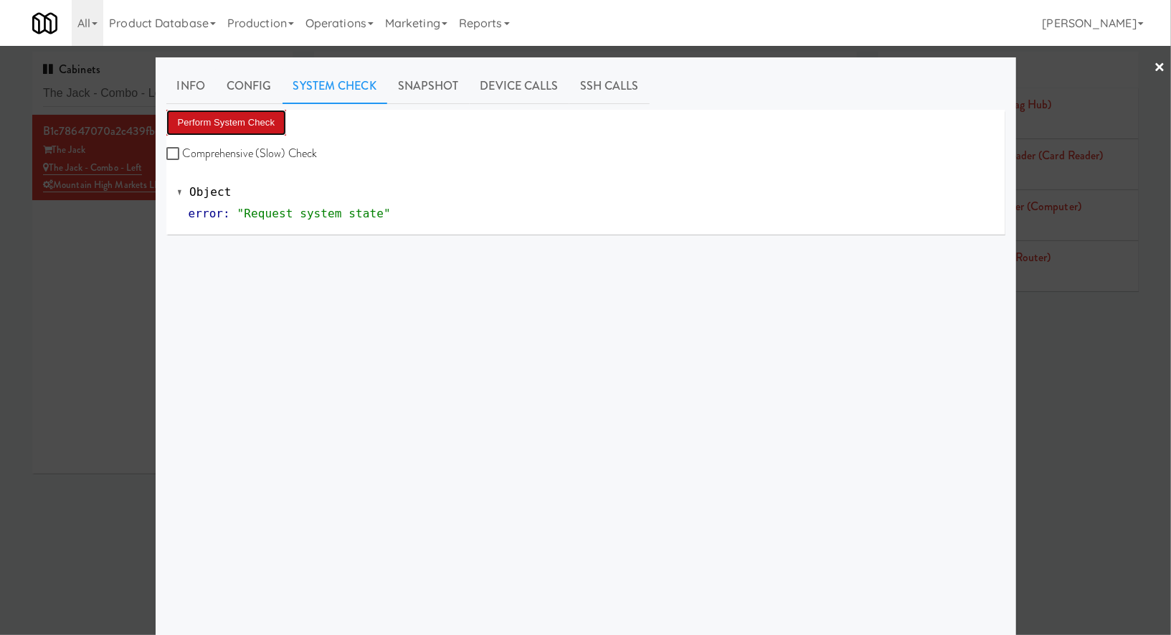
click at [278, 120] on button "Perform System Check" at bounding box center [226, 123] width 120 height 26
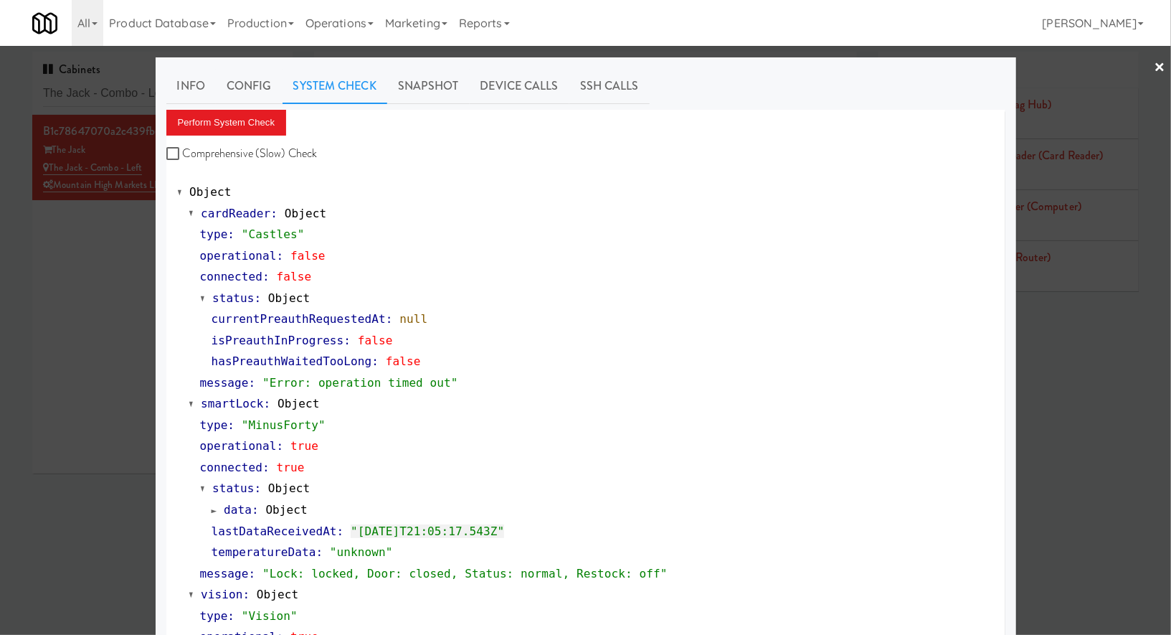
click at [123, 306] on div at bounding box center [585, 317] width 1171 height 635
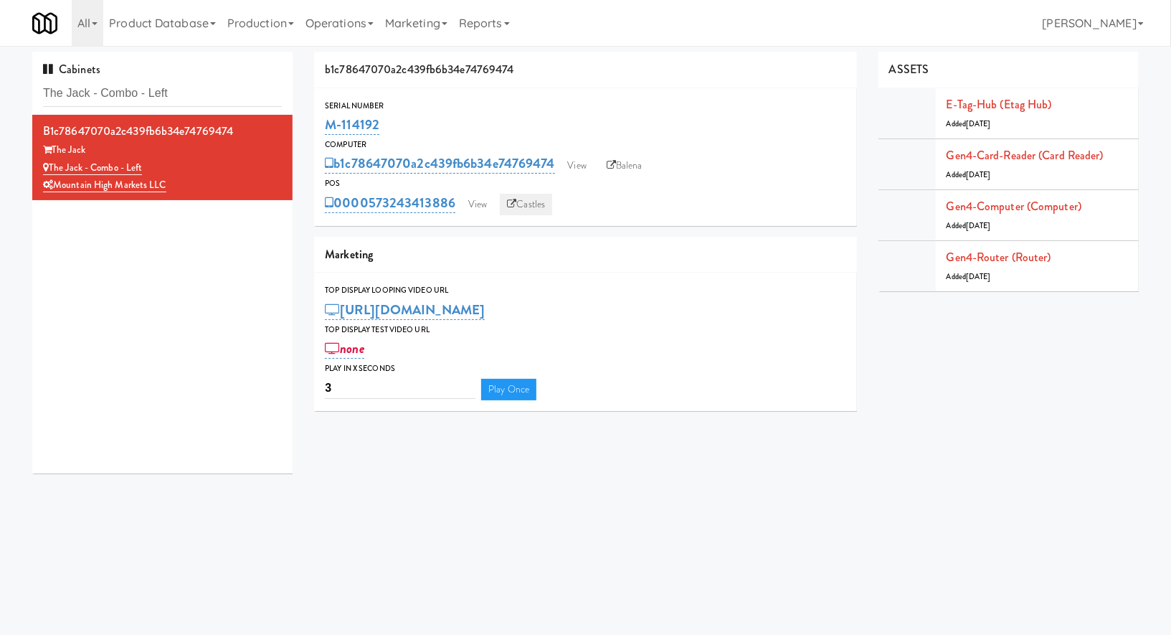
click at [512, 202] on icon at bounding box center [511, 203] width 9 height 9
click at [615, 169] on icon at bounding box center [611, 165] width 9 height 9
click at [476, 203] on link "View" at bounding box center [477, 205] width 33 height 22
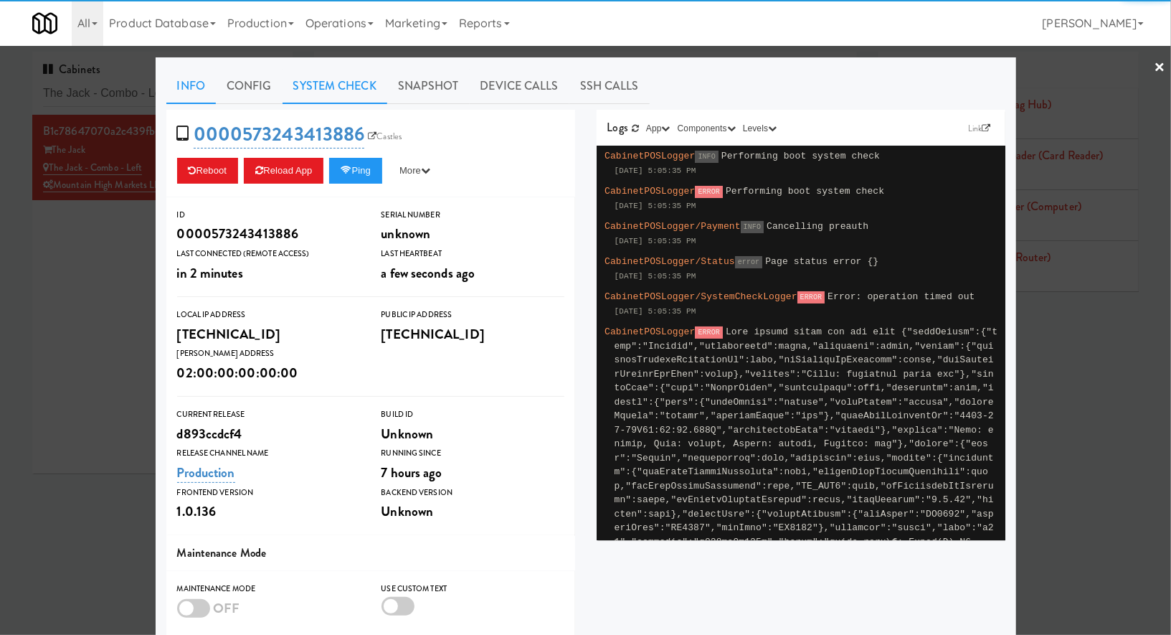
click at [357, 89] on link "System Check" at bounding box center [335, 86] width 105 height 36
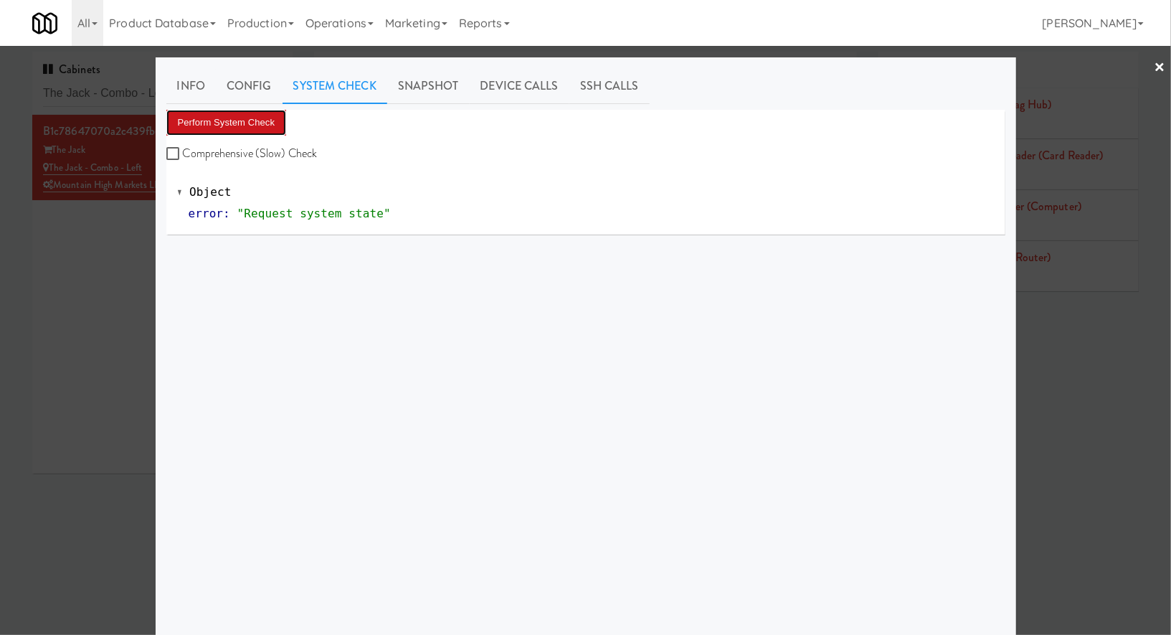
click at [273, 118] on button "Perform System Check" at bounding box center [226, 123] width 120 height 26
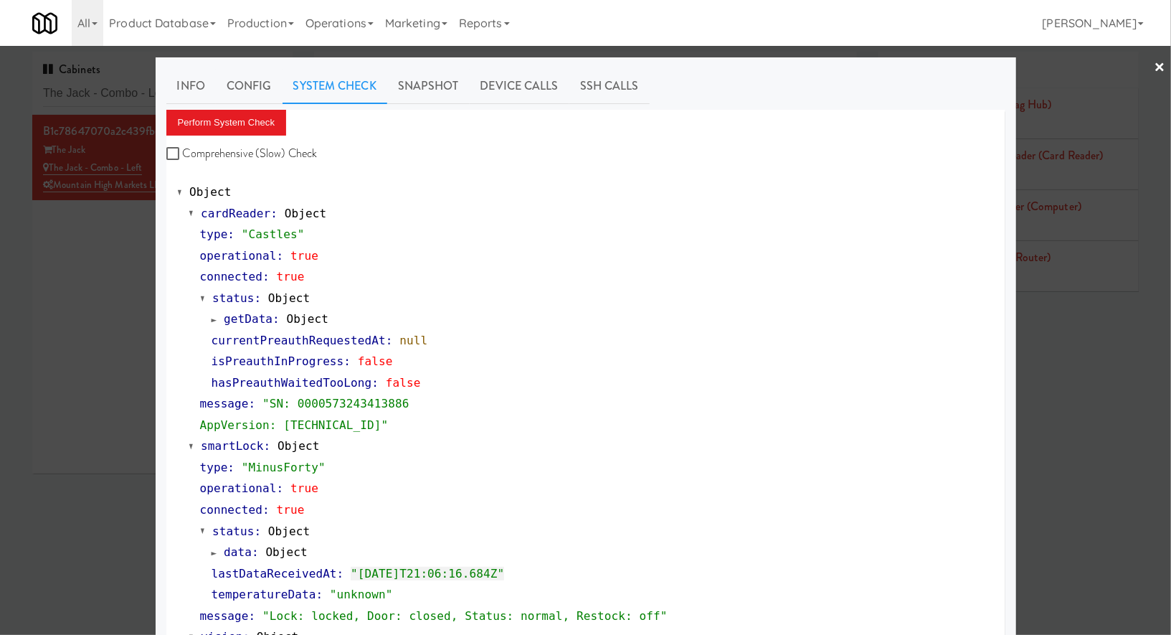
click at [141, 90] on div at bounding box center [585, 317] width 1171 height 635
click at [141, 90] on input "The Jack - Combo - Left" at bounding box center [162, 93] width 239 height 27
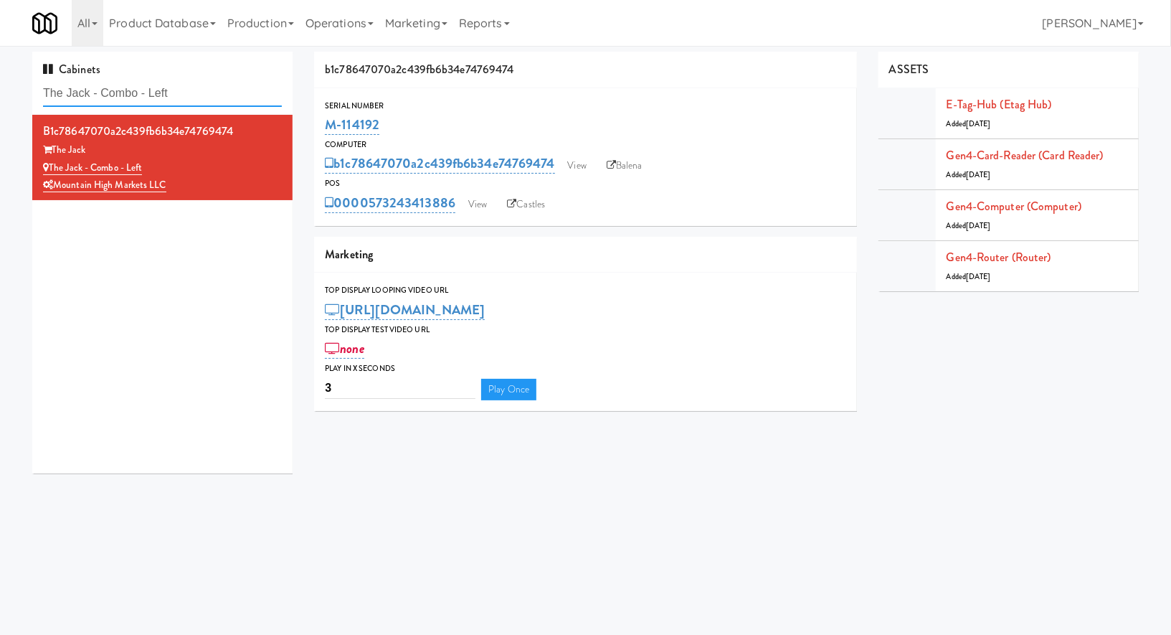
click at [141, 90] on input "The Jack - Combo - Left" at bounding box center [162, 93] width 239 height 27
paste input "Avant HP - Cooler - Middle"
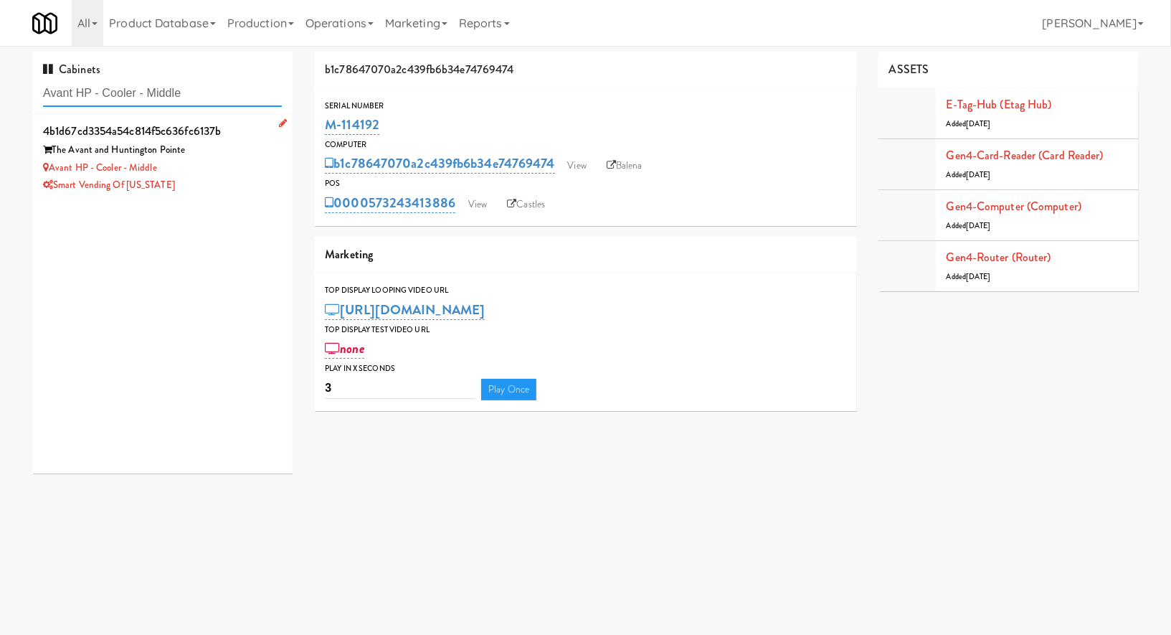
type input "Avant HP - Cooler - Middle"
click at [245, 169] on div "Avant HP - Cooler - Middle" at bounding box center [162, 168] width 239 height 18
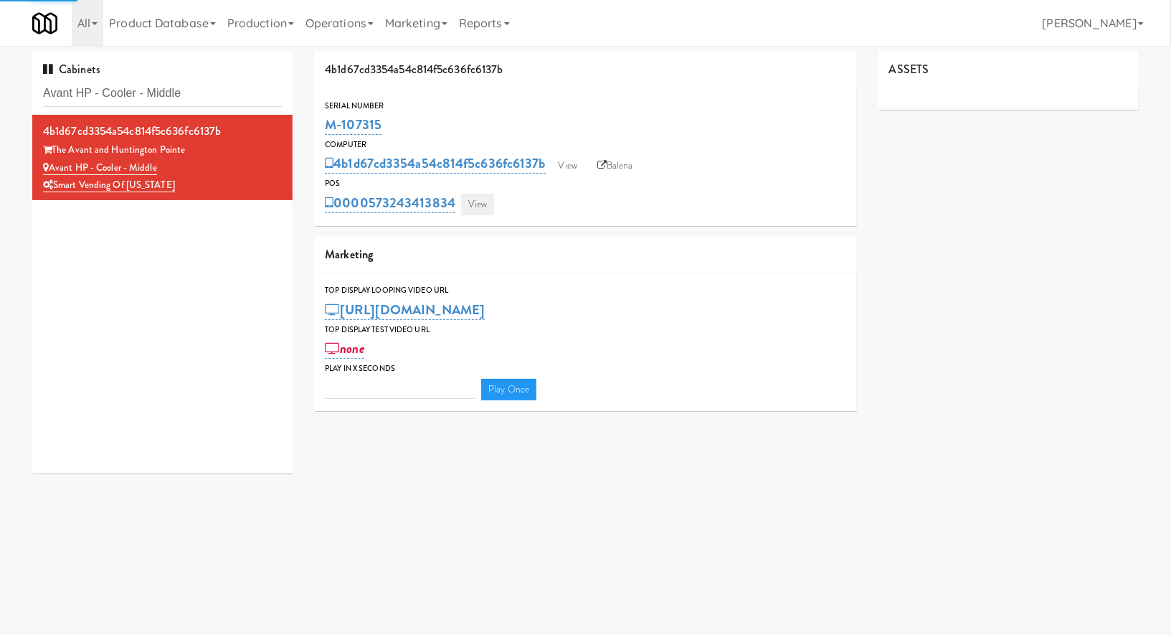
type input "3"
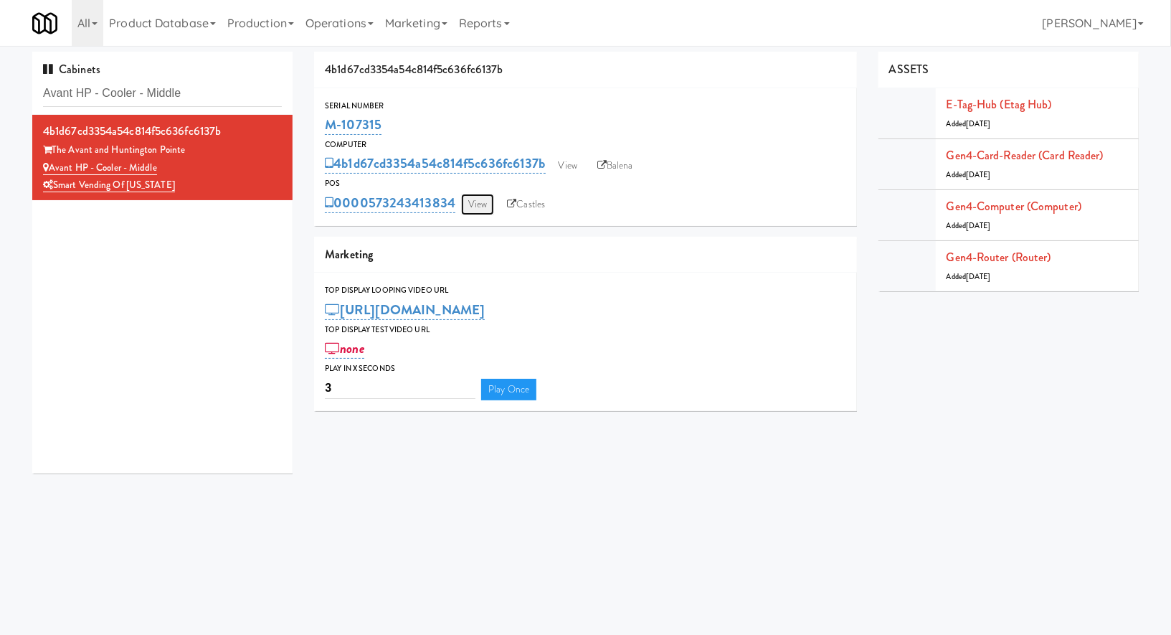
click at [472, 197] on link "View" at bounding box center [477, 205] width 33 height 22
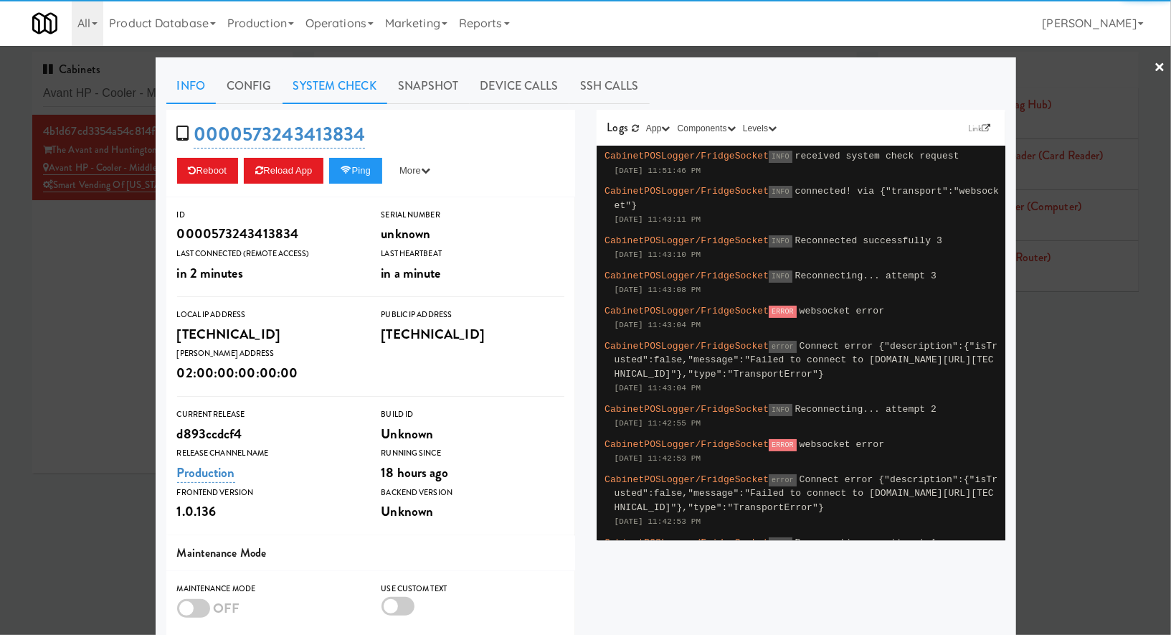
click at [359, 81] on link "System Check" at bounding box center [335, 86] width 105 height 36
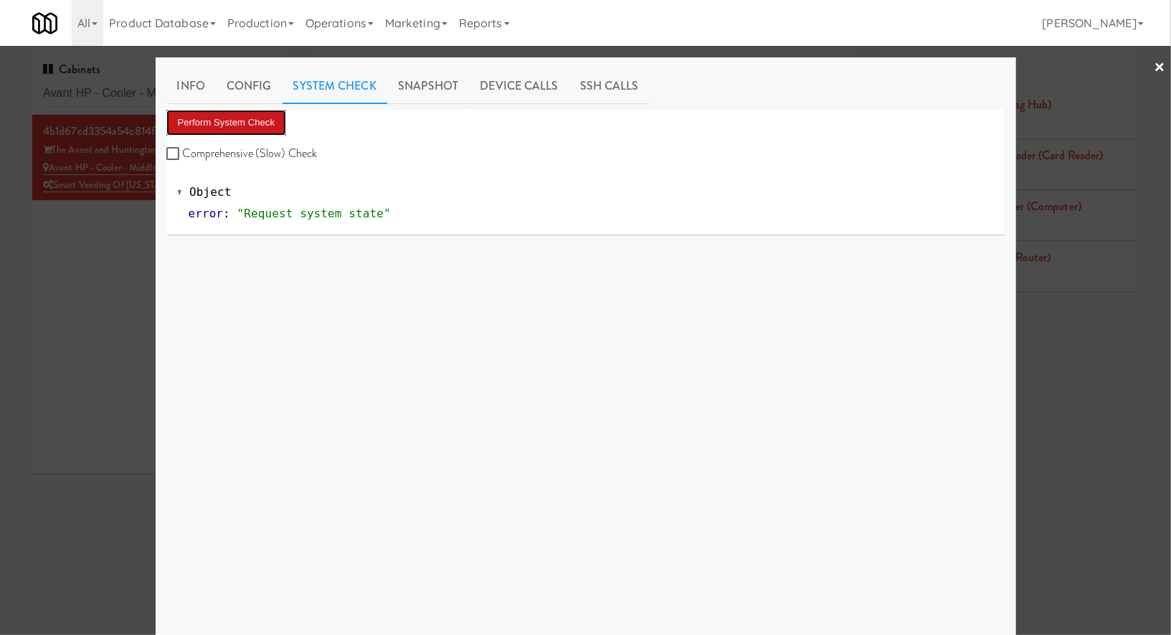
click at [273, 122] on button "Perform System Check" at bounding box center [226, 123] width 120 height 26
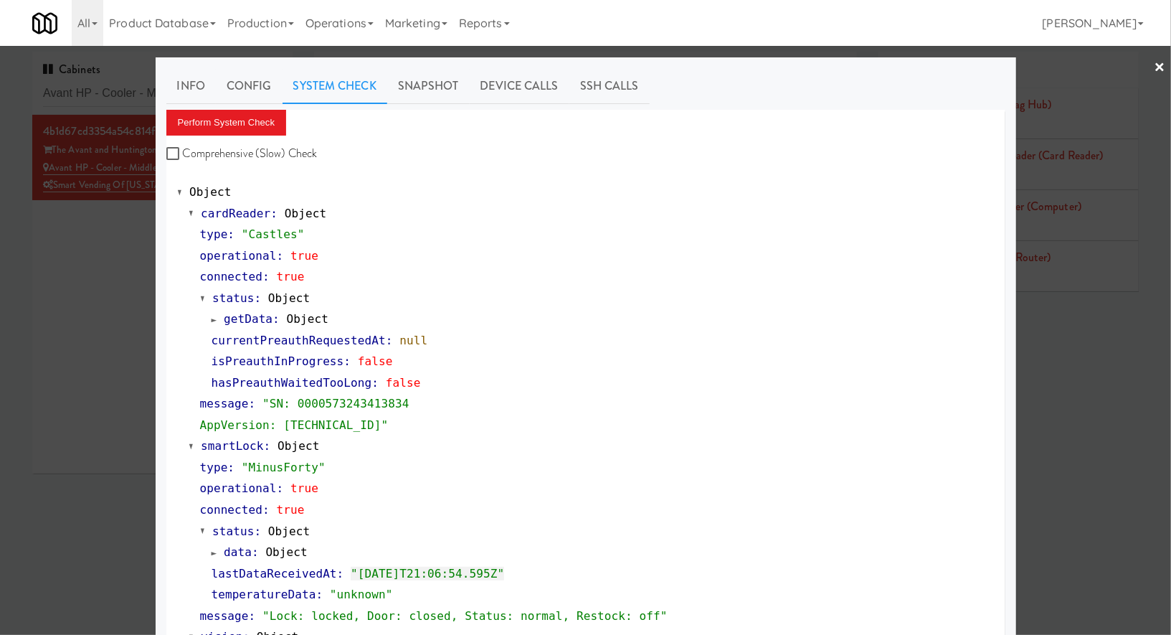
click at [119, 93] on div at bounding box center [585, 317] width 1171 height 635
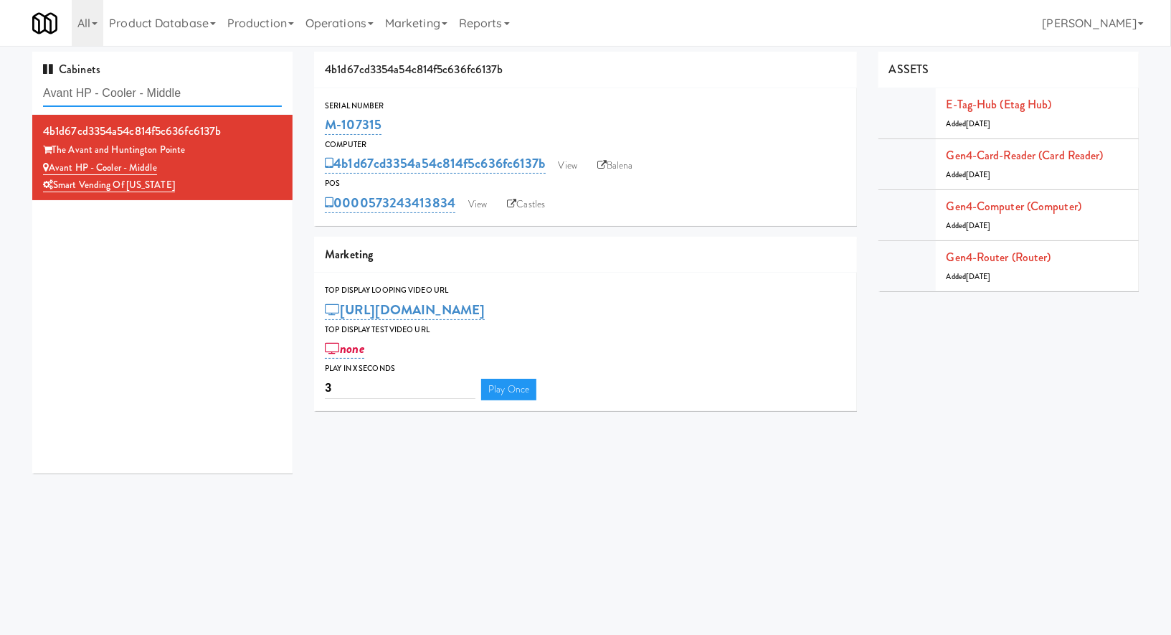
click at [119, 93] on input "Avant HP - Cooler - Middle" at bounding box center [162, 93] width 239 height 27
paste input "Hitter's House - Cooler - Right"
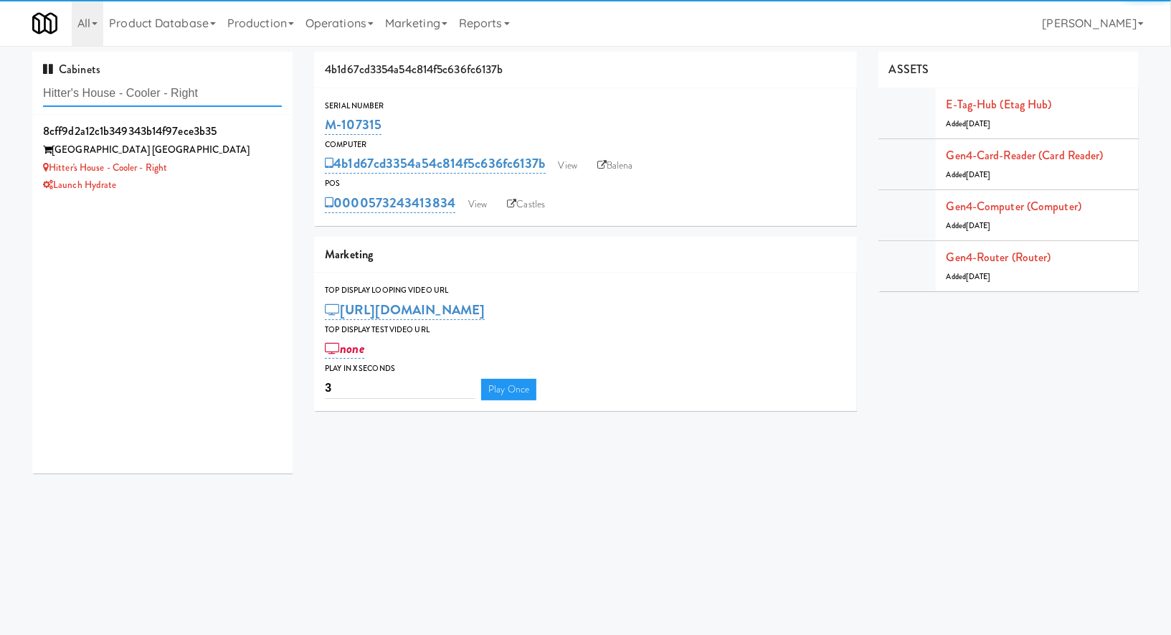
type input "Hitter's House - Cooler - Right"
click at [256, 161] on div "Hitter's House - Cooler - Right" at bounding box center [162, 168] width 239 height 18
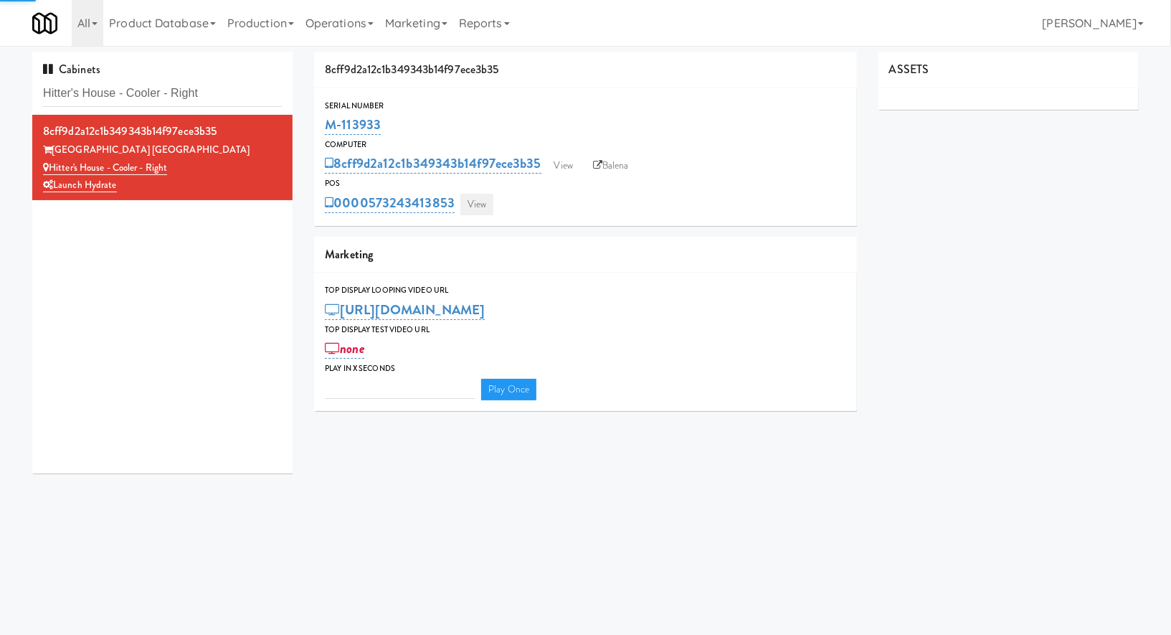
type input "3"
click at [470, 206] on link "View" at bounding box center [476, 205] width 33 height 22
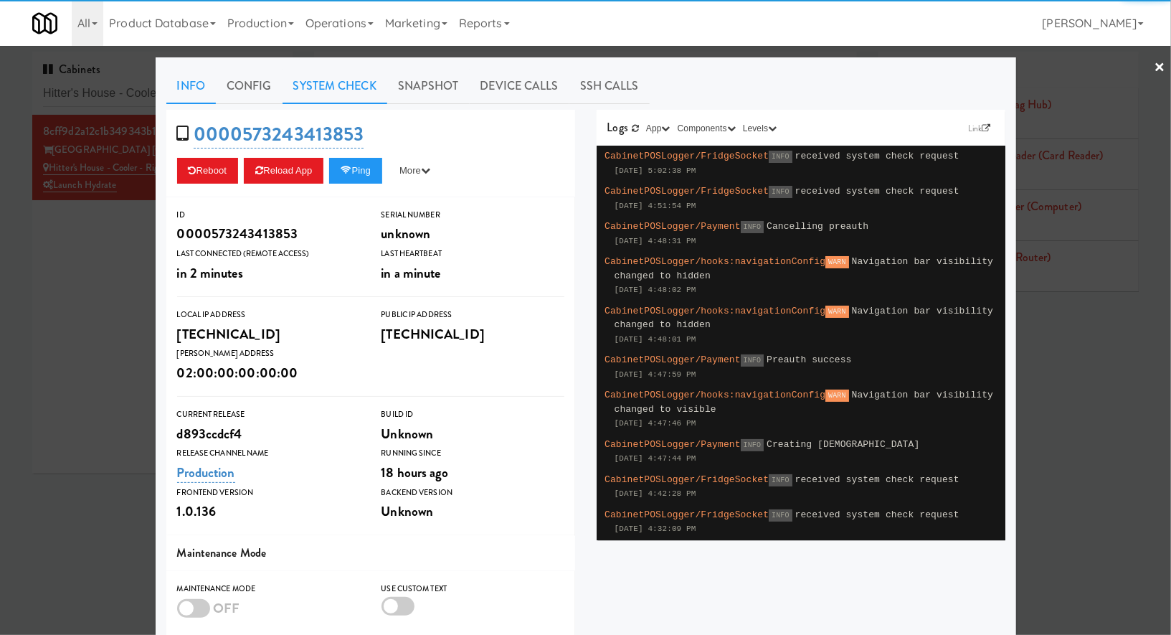
click at [357, 93] on link "System Check" at bounding box center [335, 86] width 105 height 36
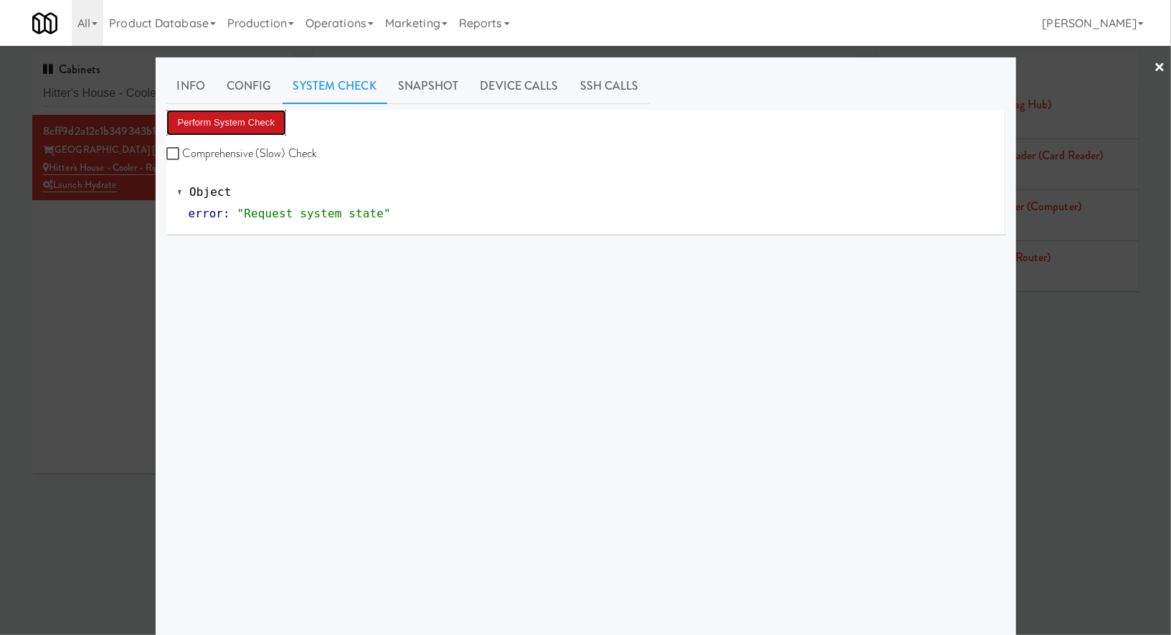
click at [267, 130] on button "Perform System Check" at bounding box center [226, 123] width 120 height 26
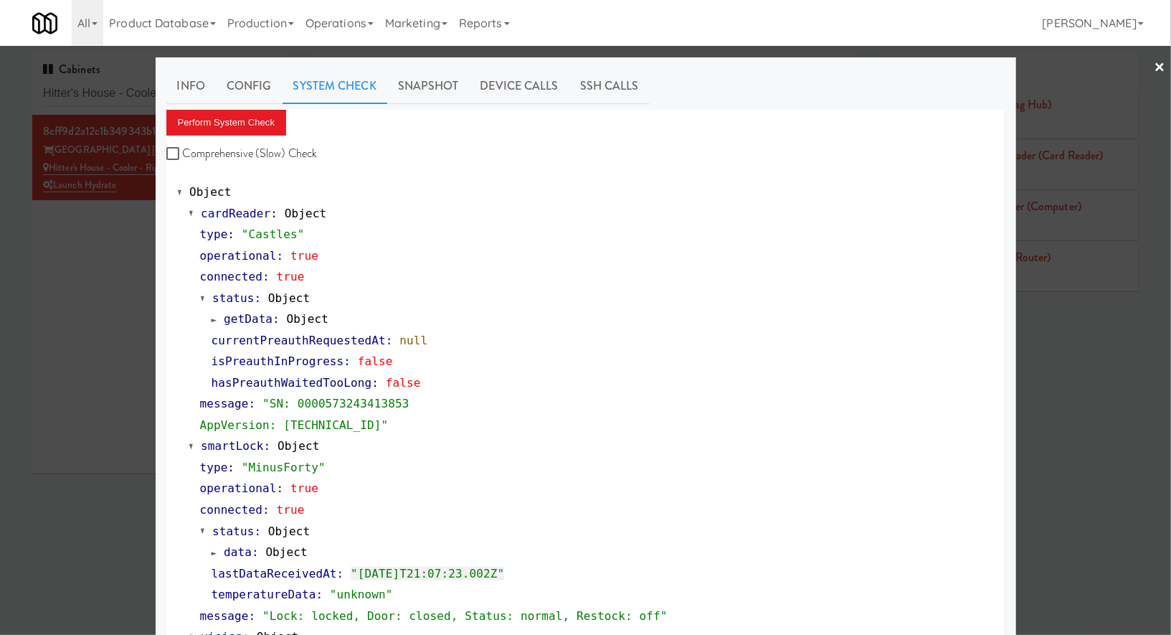
click at [138, 81] on div at bounding box center [585, 317] width 1171 height 635
click at [138, 81] on input "Hitter's House - Cooler - Right" at bounding box center [162, 93] width 239 height 27
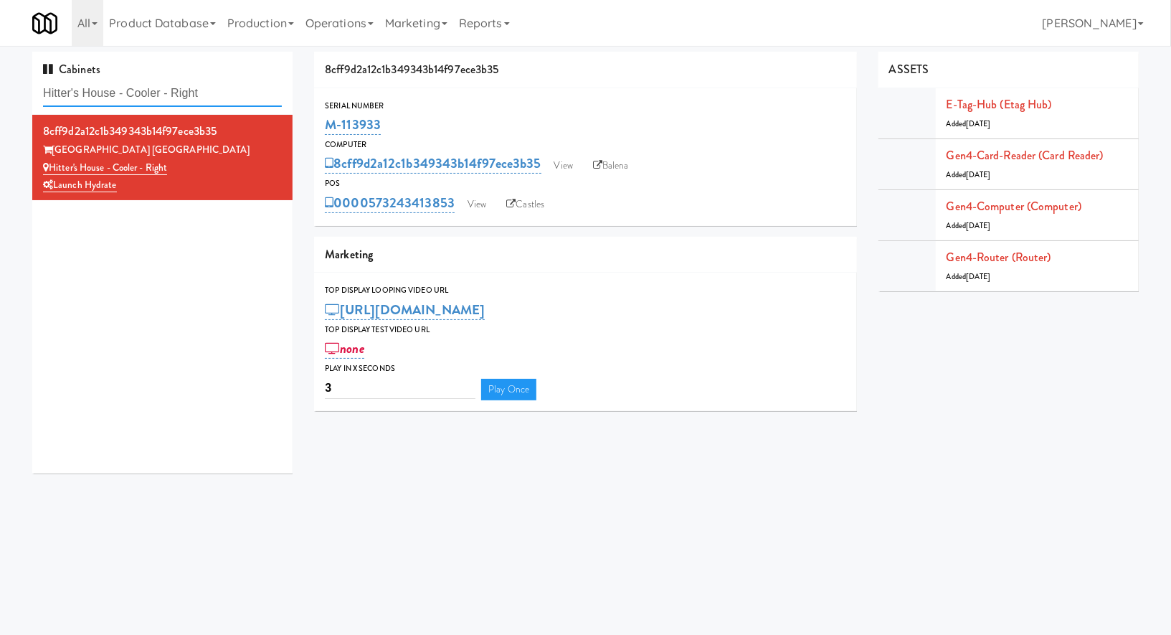
click at [138, 81] on input "Hitter's House - Cooler - Right" at bounding box center [162, 93] width 239 height 27
paste input "70 Cap - Pantry"
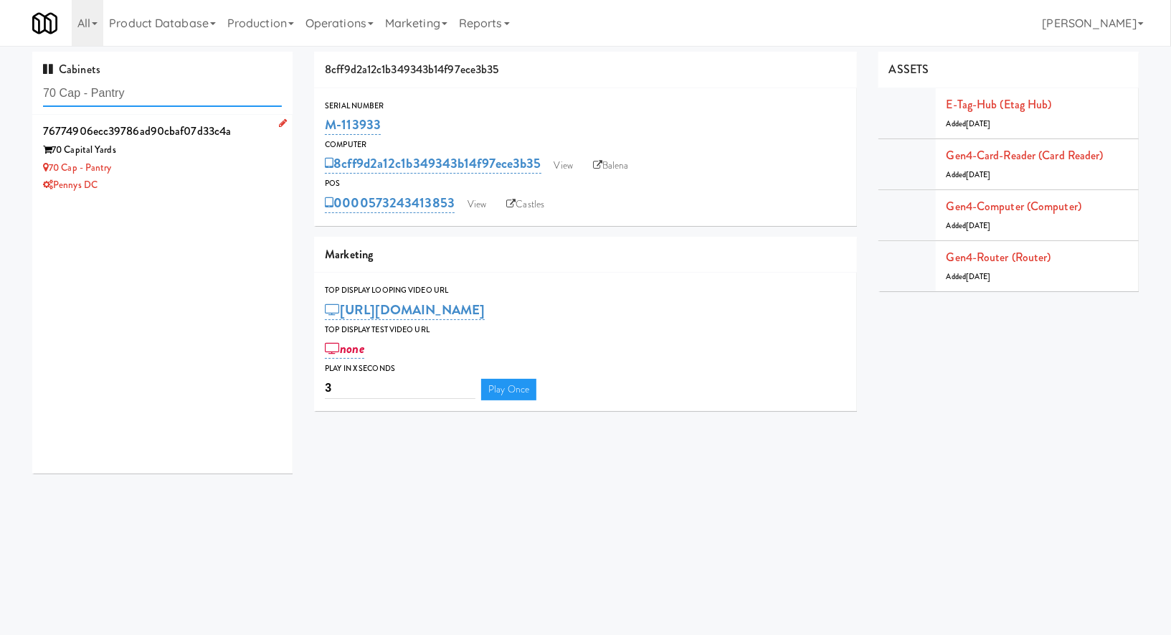
type input "70 Cap - Pantry"
click at [245, 192] on div "Pennys DC" at bounding box center [162, 185] width 239 height 18
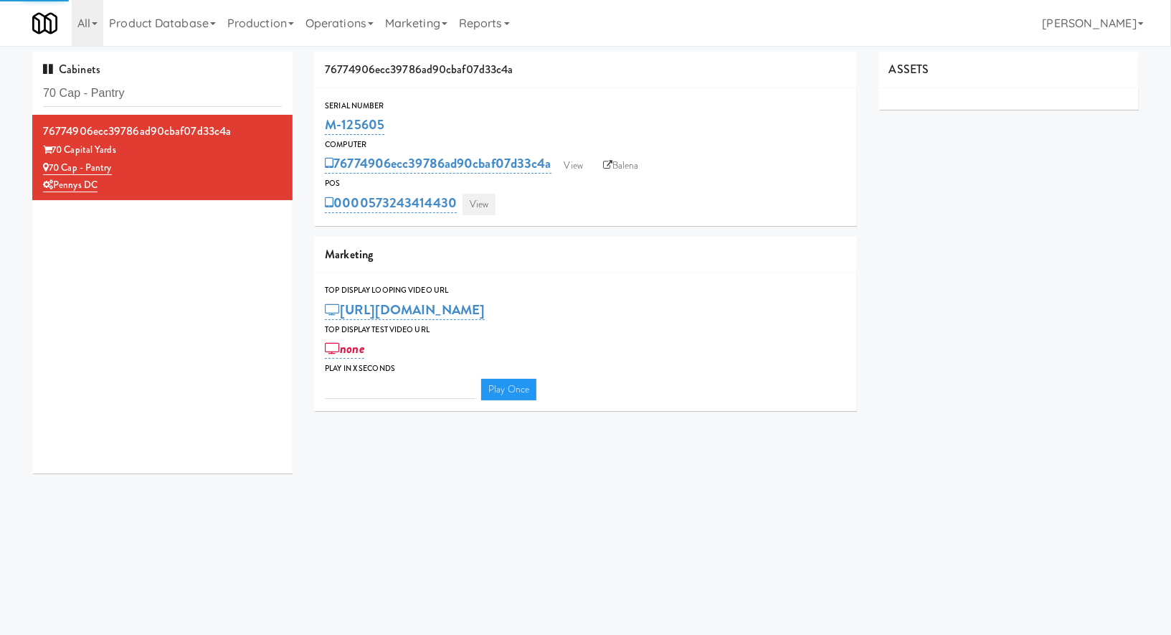
type input "3"
click at [473, 214] on link "View" at bounding box center [479, 205] width 33 height 22
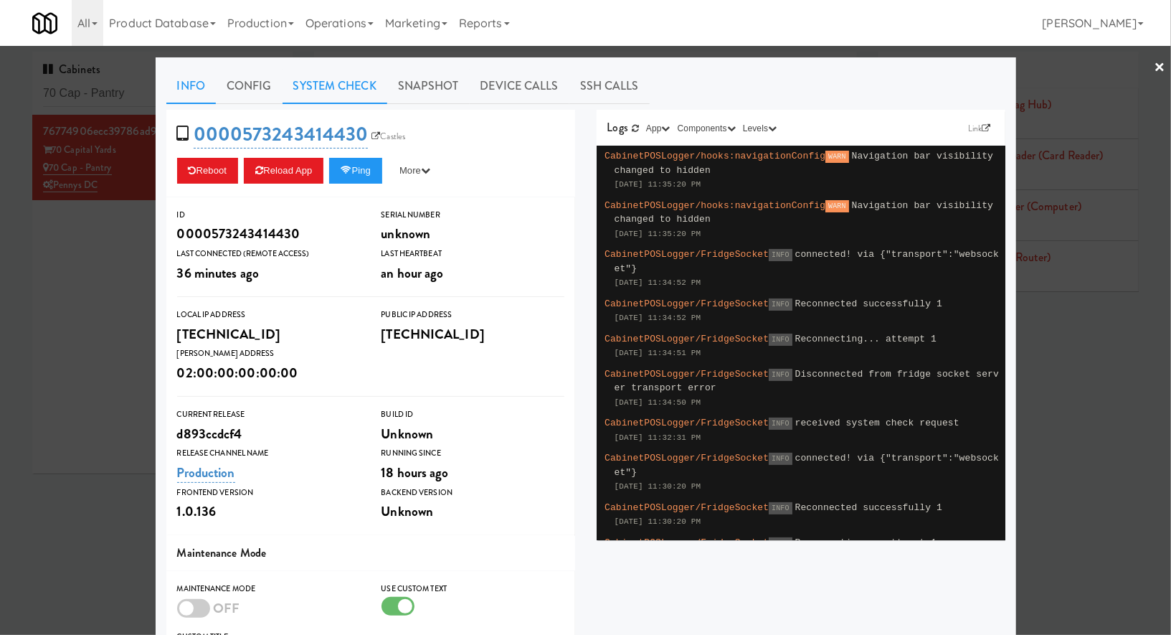
click at [333, 71] on link "System Check" at bounding box center [335, 86] width 105 height 36
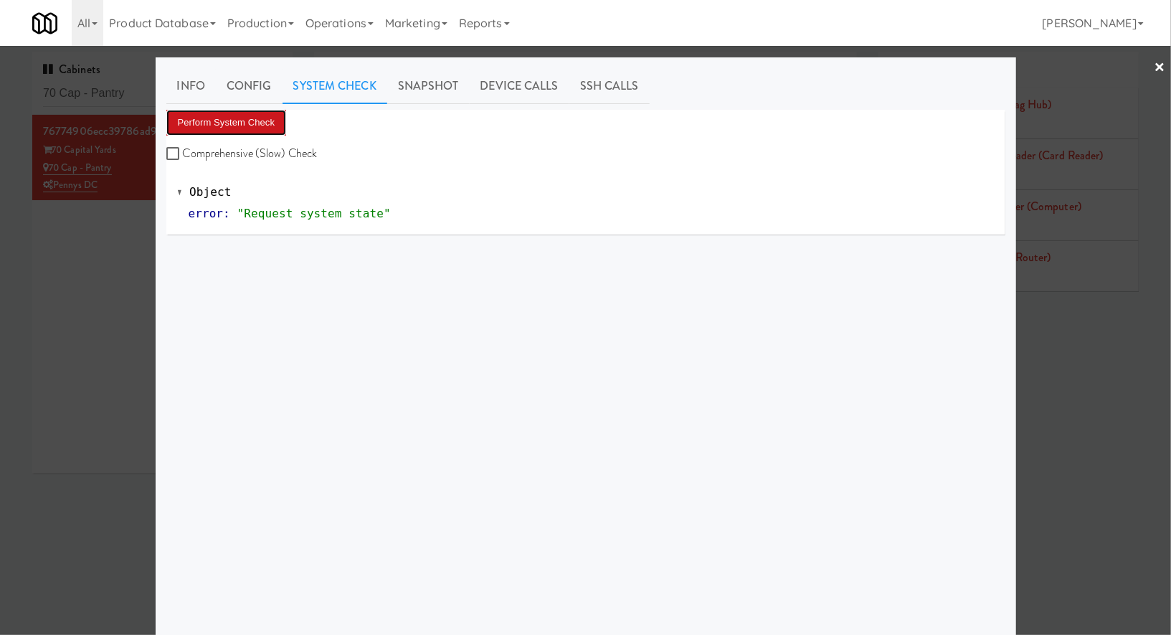
click at [247, 123] on button "Perform System Check" at bounding box center [226, 123] width 120 height 26
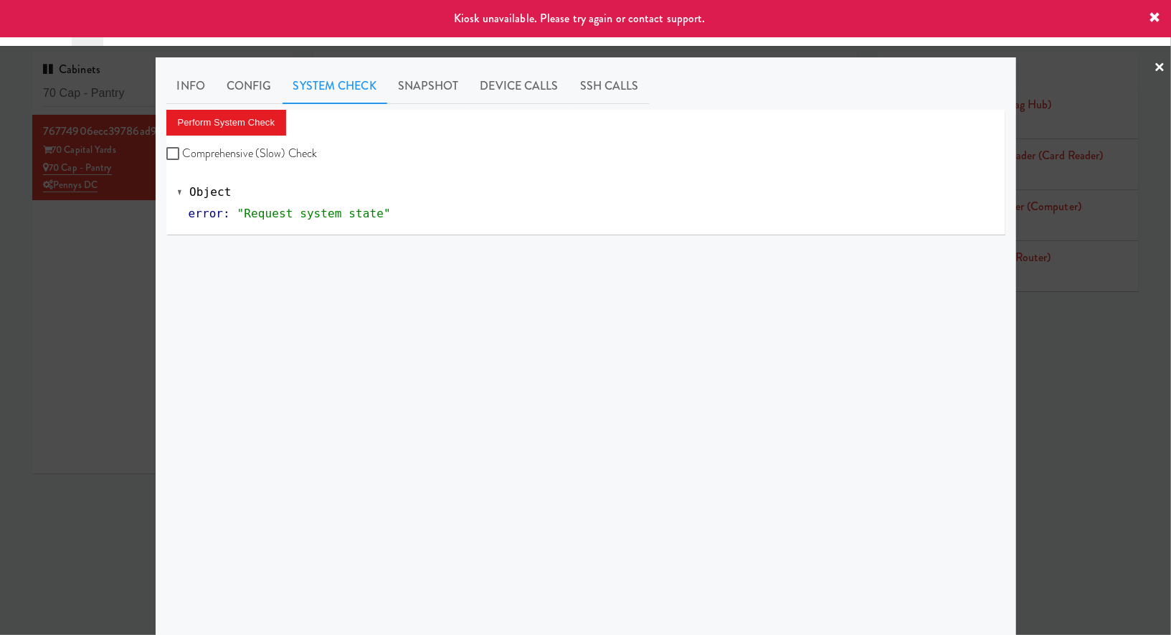
click at [112, 285] on div at bounding box center [585, 317] width 1171 height 635
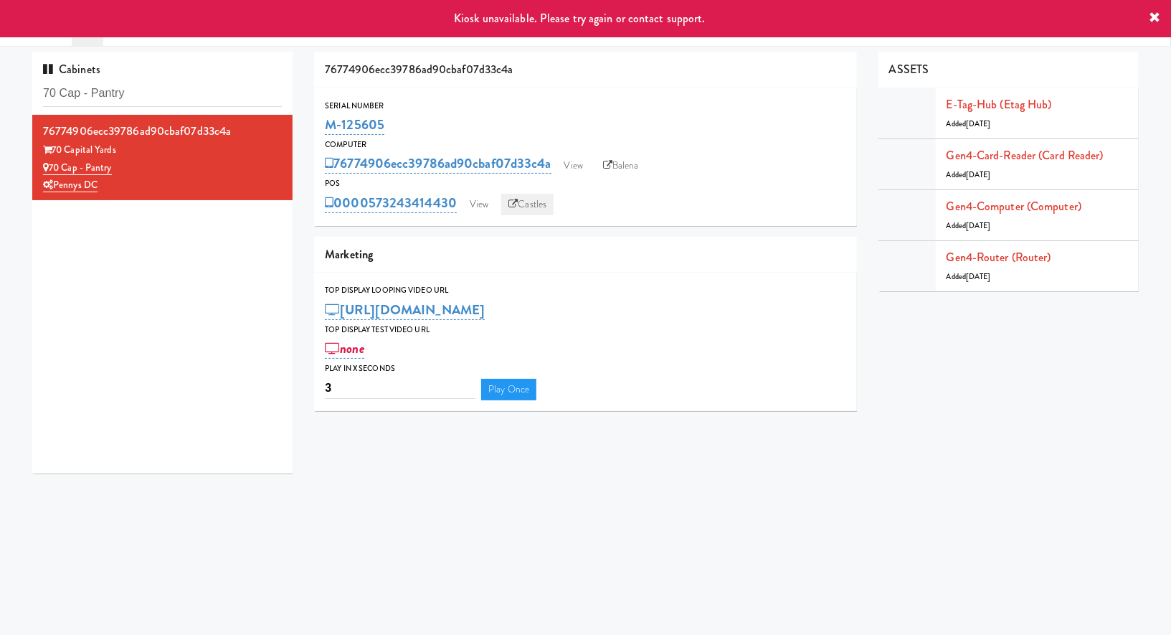
click at [531, 205] on link "Castles" at bounding box center [527, 205] width 52 height 22
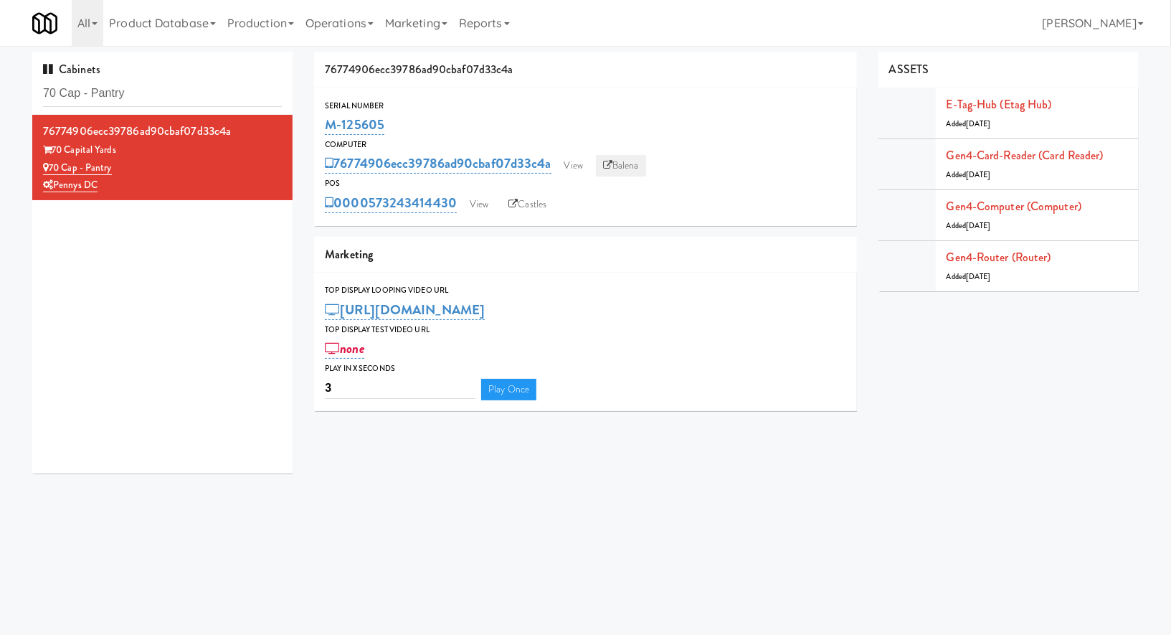
click at [620, 163] on link "Balena" at bounding box center [621, 166] width 50 height 22
drag, startPoint x: 400, startPoint y: 120, endPoint x: 326, endPoint y: 123, distance: 74.6
click at [326, 123] on div "M-125605" at bounding box center [585, 125] width 521 height 24
copy link "M-125605"
click at [192, 89] on input "70 Cap - Pantry" at bounding box center [162, 93] width 239 height 27
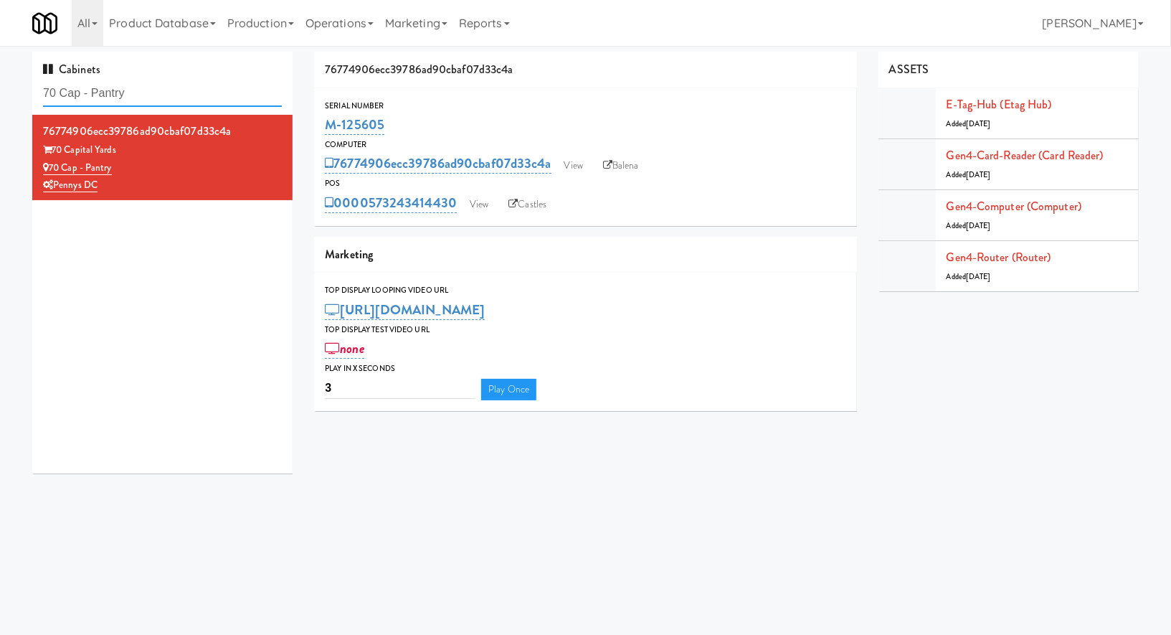
click at [192, 89] on input "70 Cap - Pantry" at bounding box center [162, 93] width 239 height 27
paste input "Oasis Manatee - Cooler"
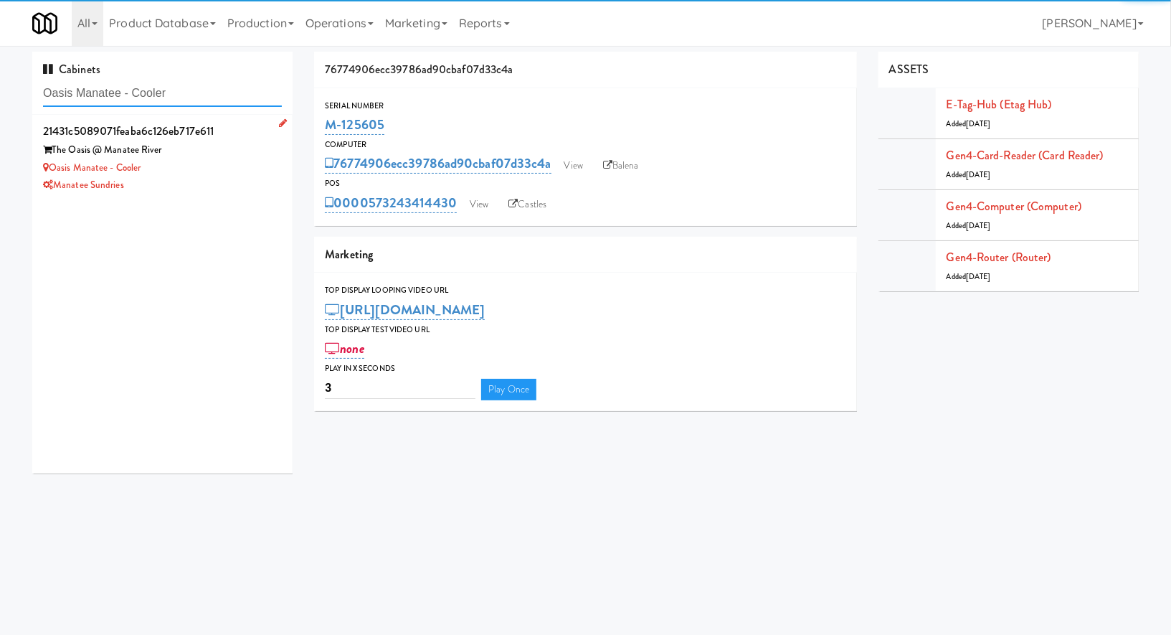
type input "Oasis Manatee - Cooler"
click at [257, 156] on div "The Oasis @ Manatee River" at bounding box center [162, 150] width 239 height 18
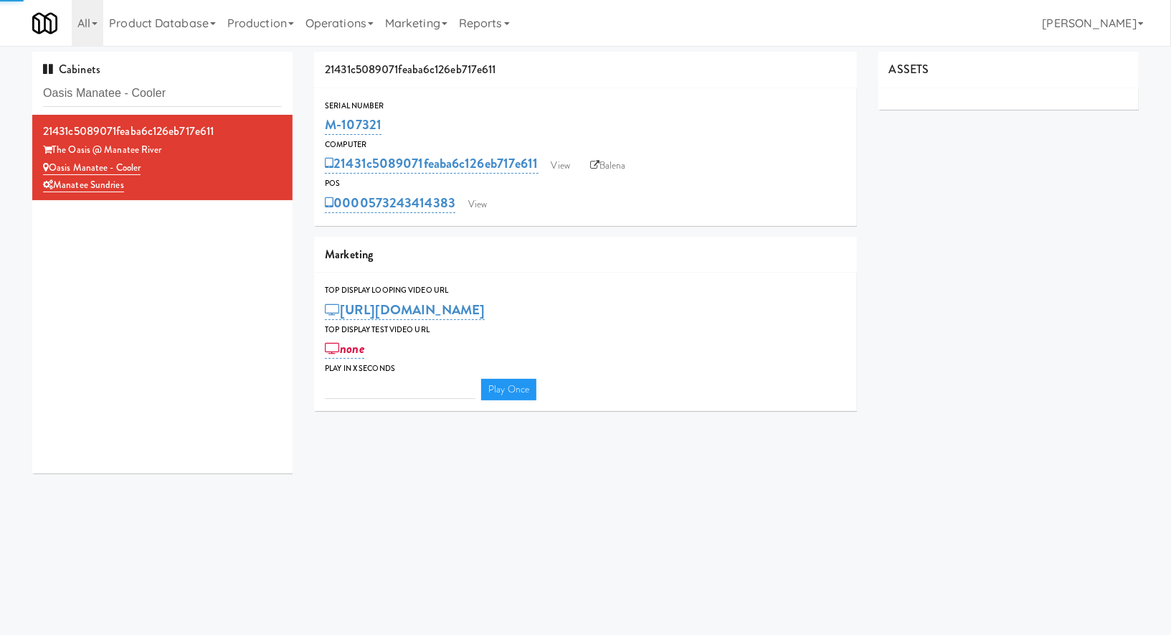
type input "3"
click at [474, 214] on div "Serial Number M-107321 Computer 21431c5089071feaba6c126eb717e611 View Balena PO…" at bounding box center [585, 157] width 543 height 138
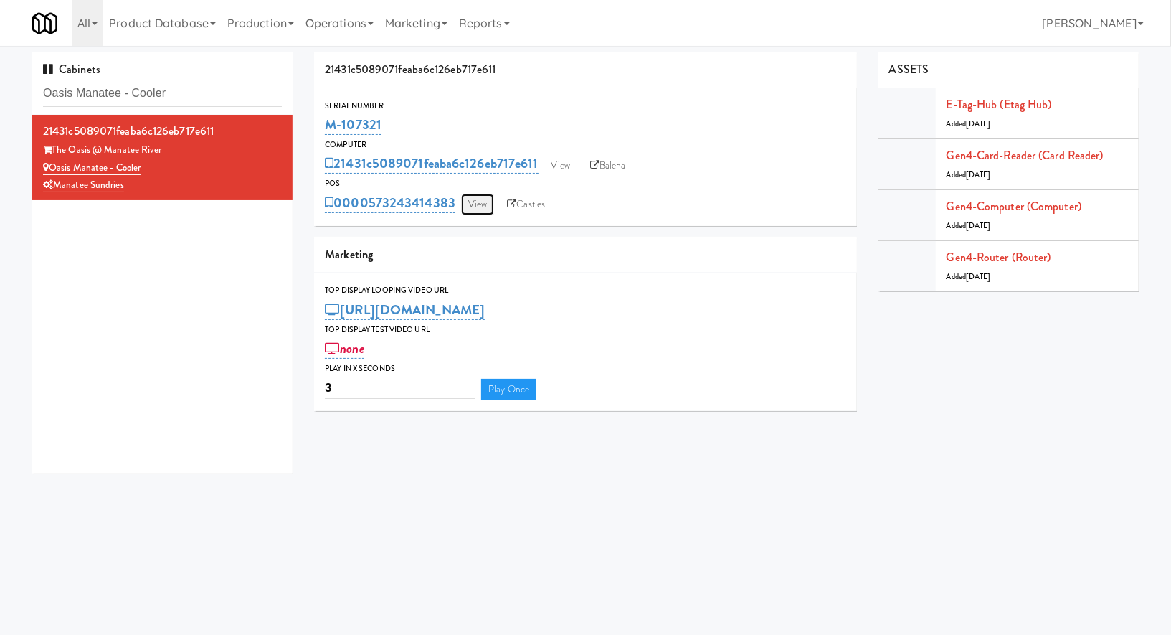
click at [483, 211] on link "View" at bounding box center [477, 205] width 33 height 22
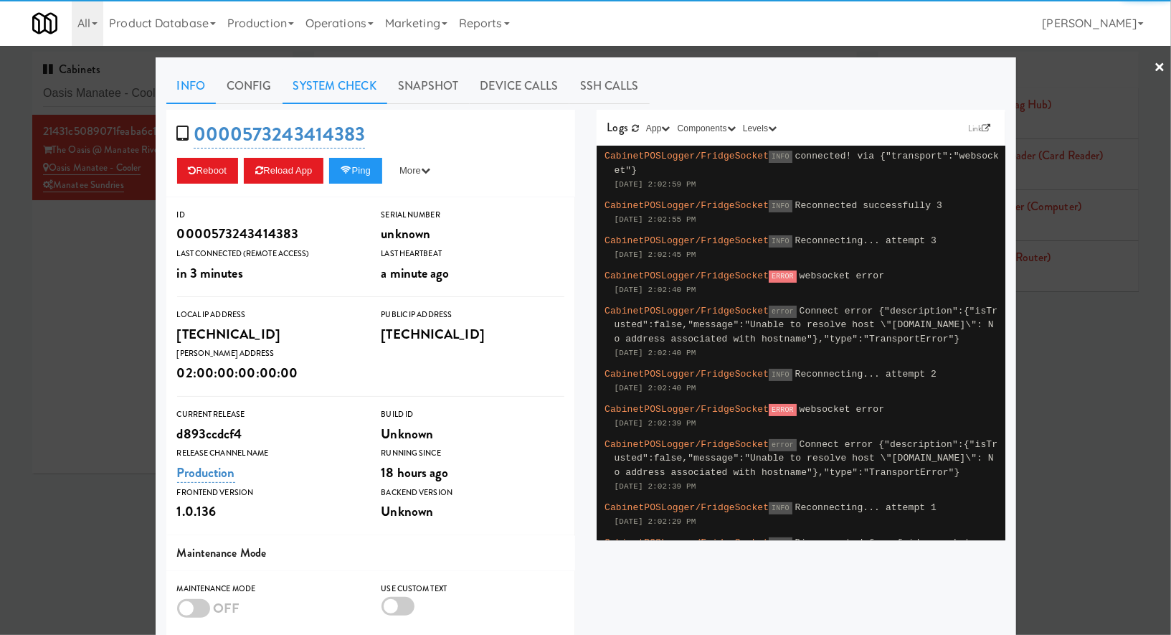
click at [361, 87] on link "System Check" at bounding box center [335, 86] width 105 height 36
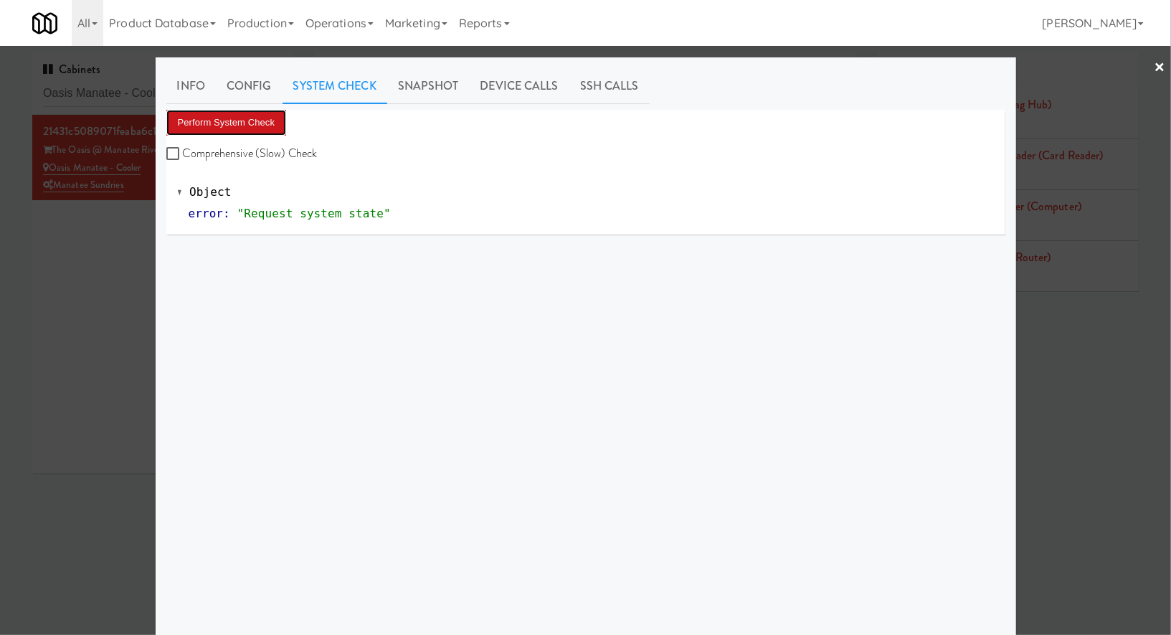
click at [275, 118] on button "Perform System Check" at bounding box center [226, 123] width 120 height 26
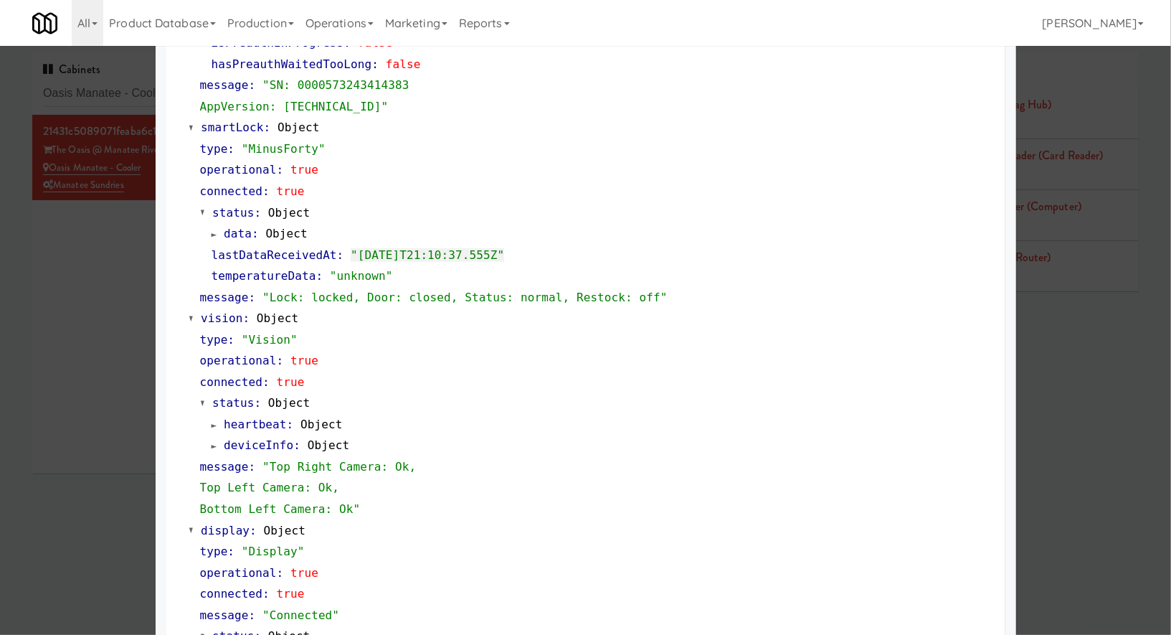
scroll to position [499, 0]
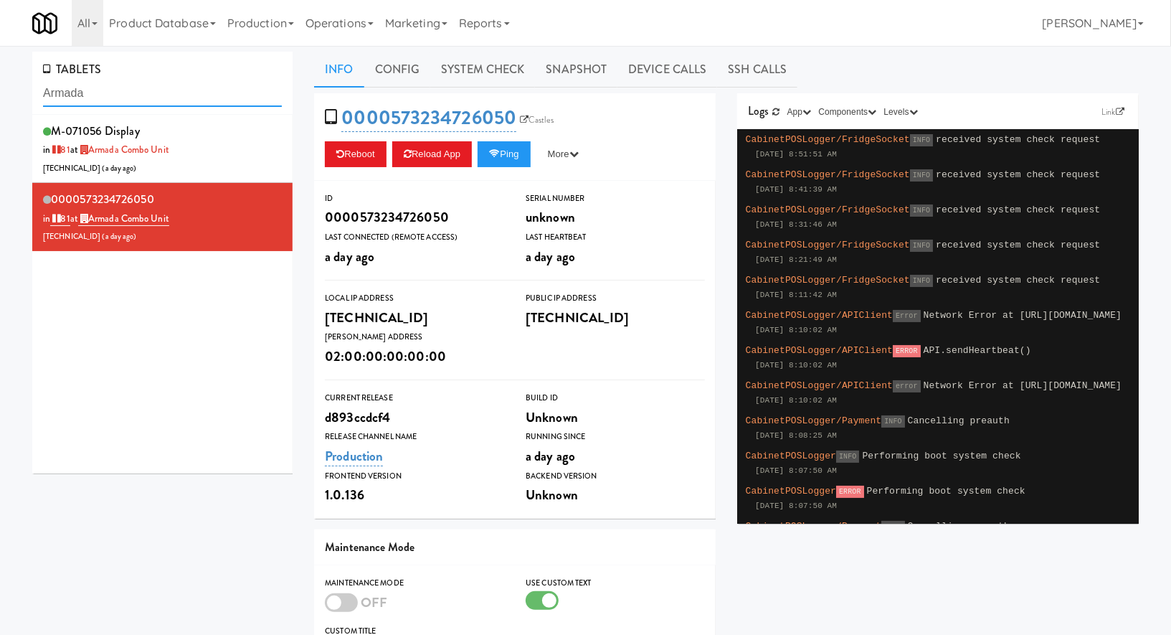
click at [133, 108] on div "TABLETS Armada" at bounding box center [162, 83] width 260 height 63
click at [140, 94] on input "Armada" at bounding box center [162, 93] width 239 height 27
paste input "Estate - Cooler - Left"
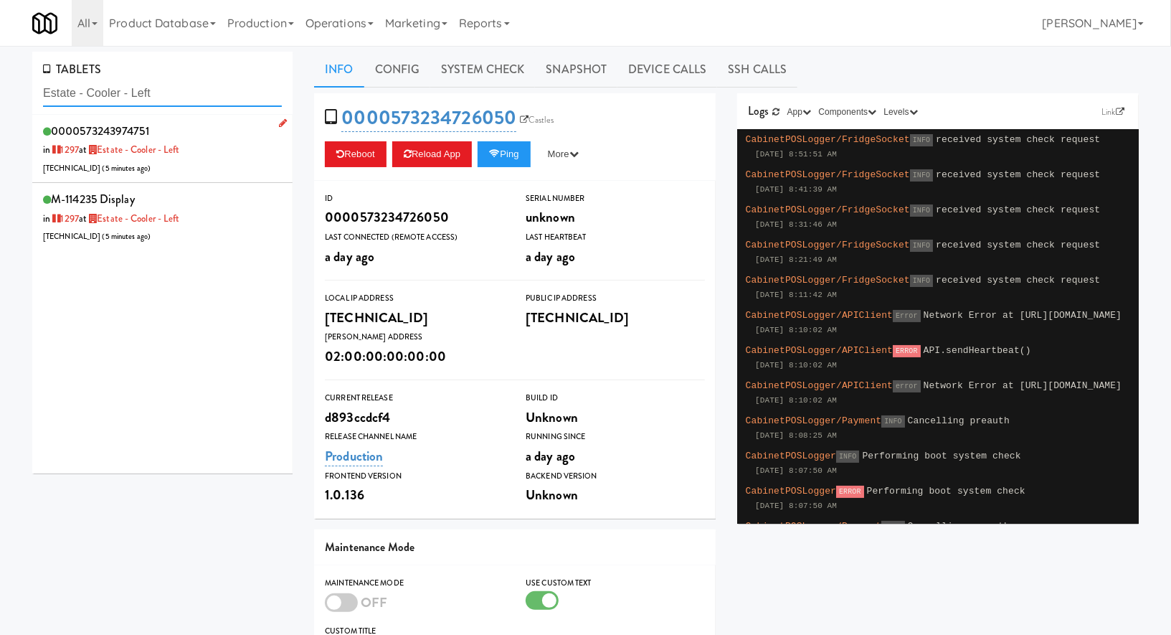
type input "Estate - Cooler - Left"
click at [222, 162] on div "0000573243974751 in [DATE] at Estate - Cooler - Left [TECHNICAL_ID] ( 5 minutes…" at bounding box center [162, 148] width 239 height 57
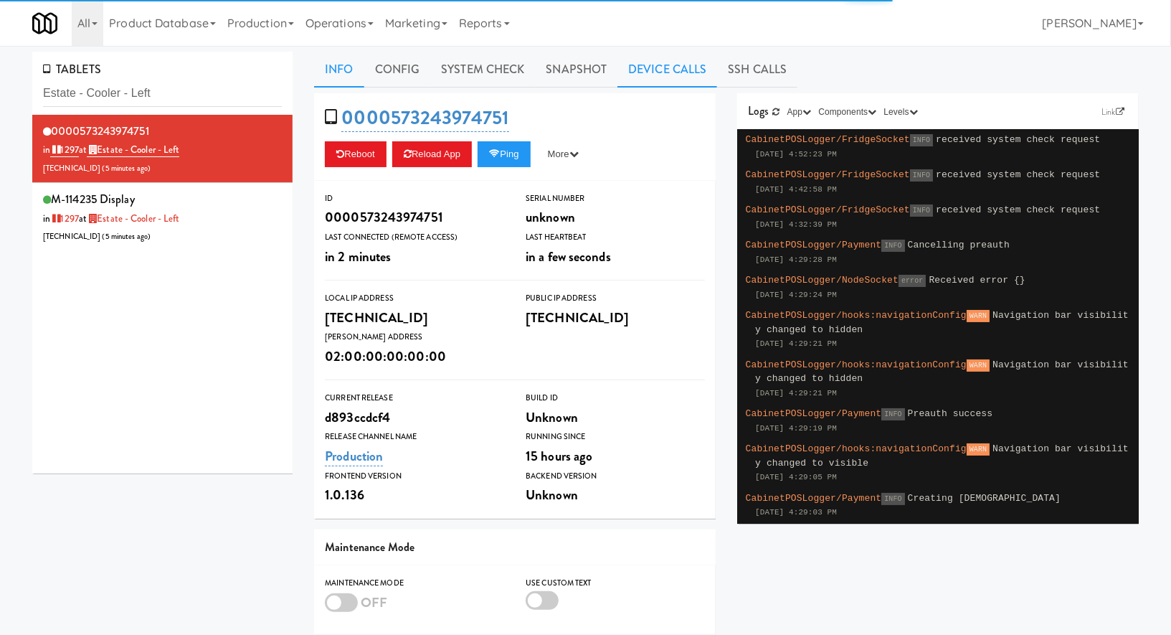
click at [630, 75] on link "Device Calls" at bounding box center [667, 70] width 100 height 36
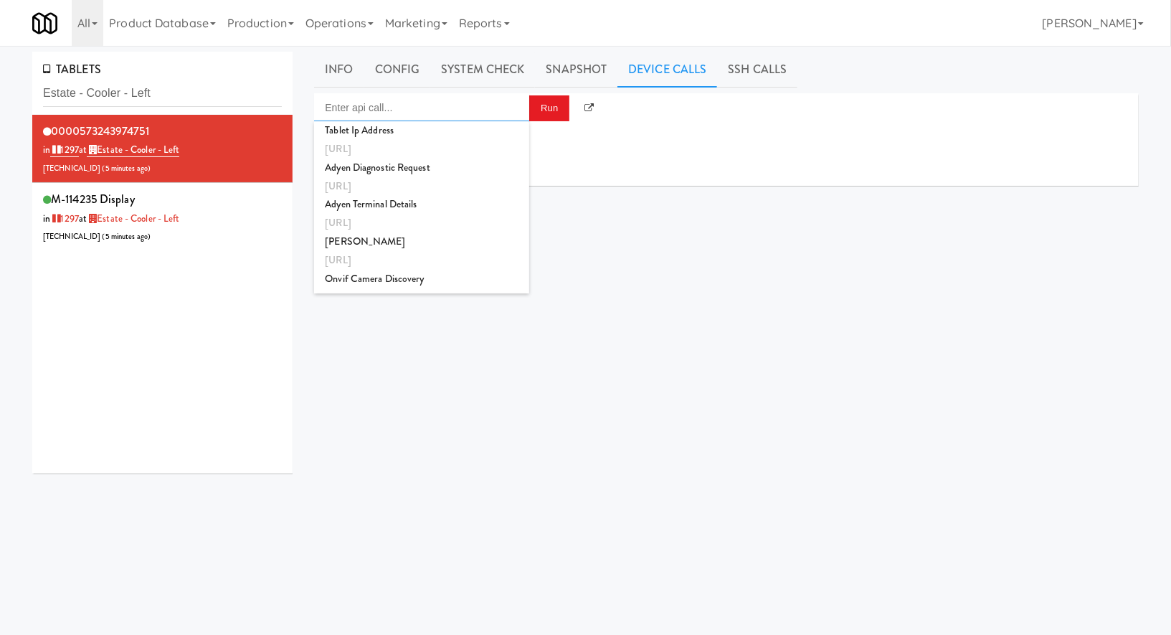
click at [490, 106] on input "Enter api call..." at bounding box center [421, 107] width 215 height 29
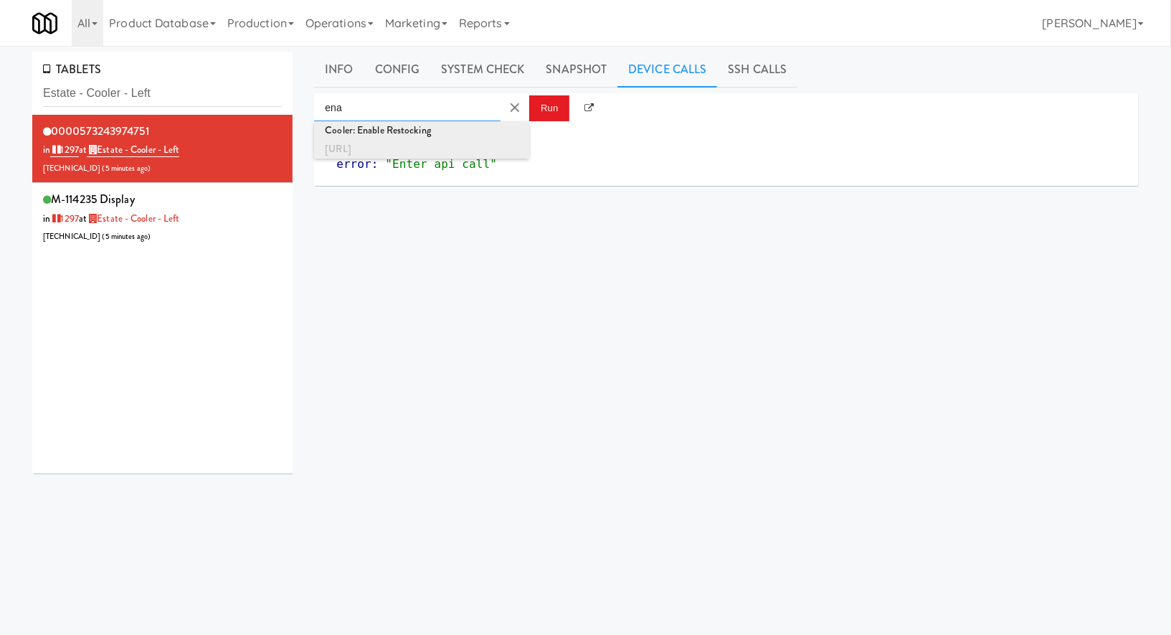
click at [501, 134] on div "Cooler: Enable Restocking" at bounding box center [422, 130] width 194 height 19
type input "Cooler: Enable Restocking"
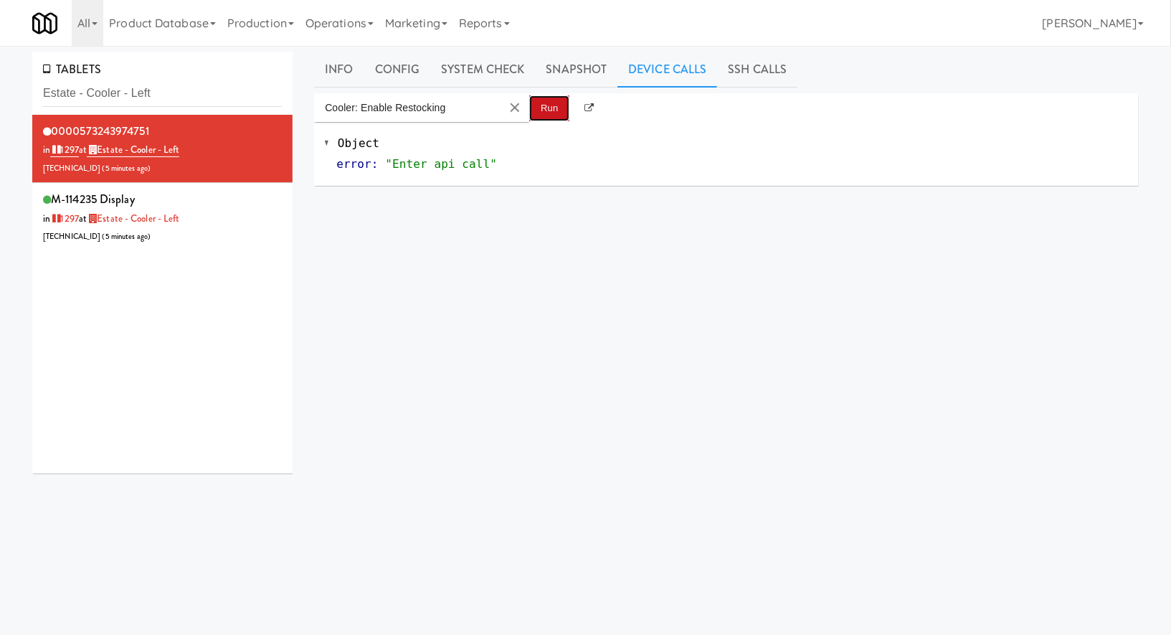
click at [550, 119] on button "Run" at bounding box center [549, 108] width 40 height 26
click at [93, 98] on input "Estate - Cooler - Left" at bounding box center [162, 93] width 239 height 27
paste input "Inwood Combo"
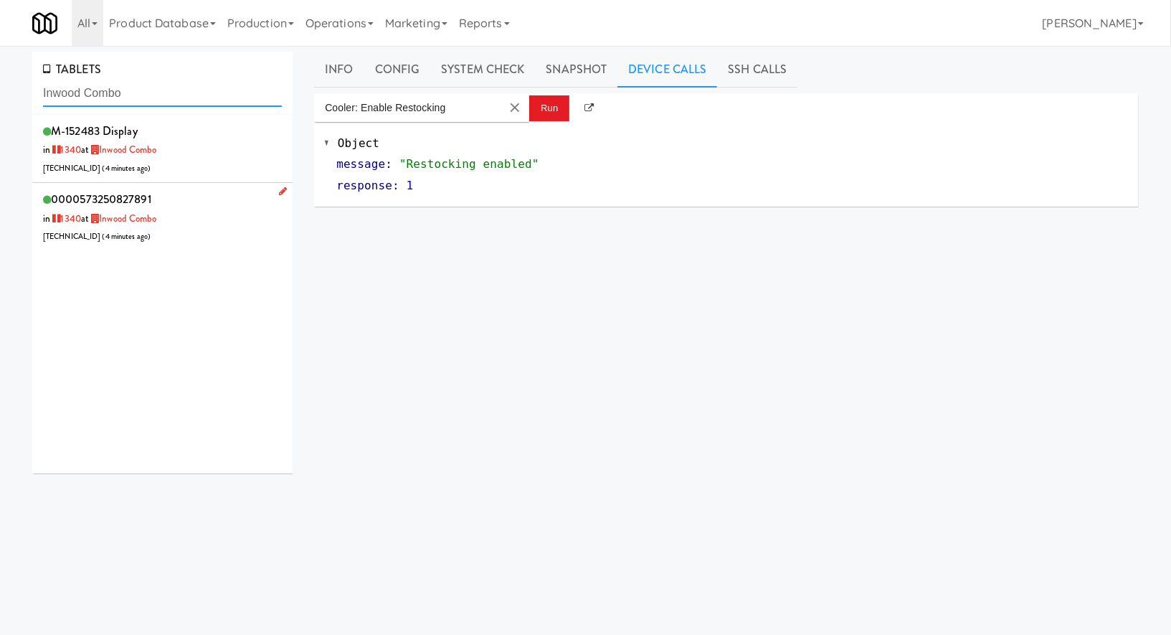
type input "Inwood Combo"
click at [209, 202] on div "0000573250827891 in 1340 at Inwood Combo 206.0.69.32 ( 4 minutes ago )" at bounding box center [162, 217] width 239 height 57
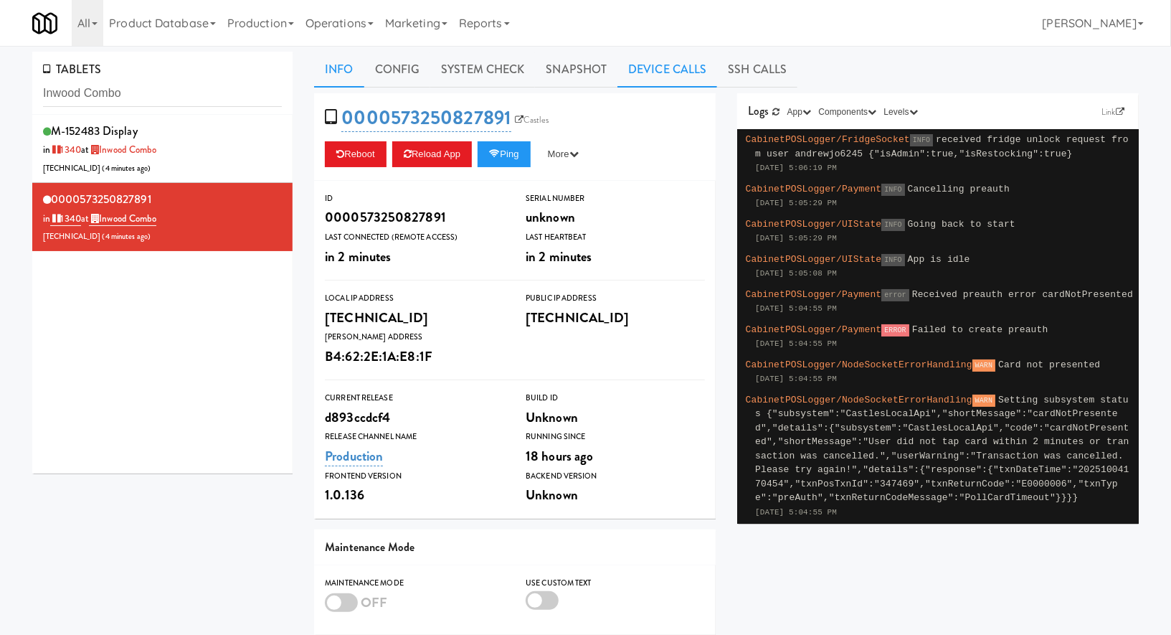
click at [642, 66] on link "Device Calls" at bounding box center [667, 70] width 100 height 36
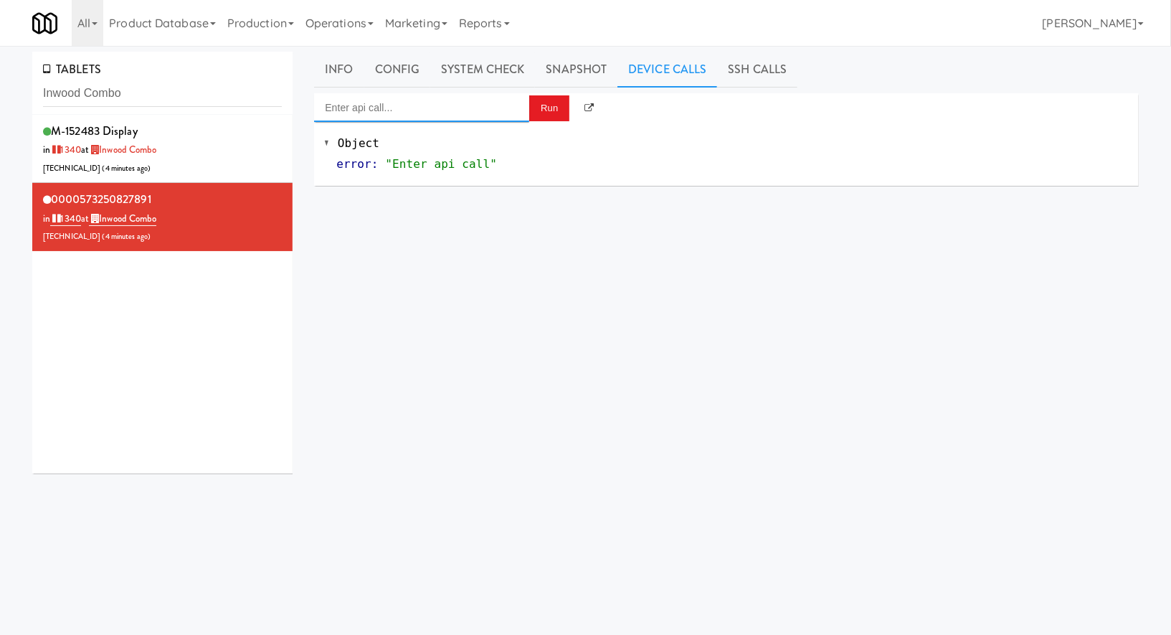
click at [480, 99] on input "Enter api call..." at bounding box center [421, 107] width 215 height 29
click at [505, 142] on div "http://localhost:3000/cooler/restocking-mode/enable" at bounding box center [422, 149] width 194 height 19
type input "Cooler: Enable Restocking"
click at [548, 110] on button "Run" at bounding box center [549, 108] width 40 height 26
